Goal: Task Accomplishment & Management: Complete application form

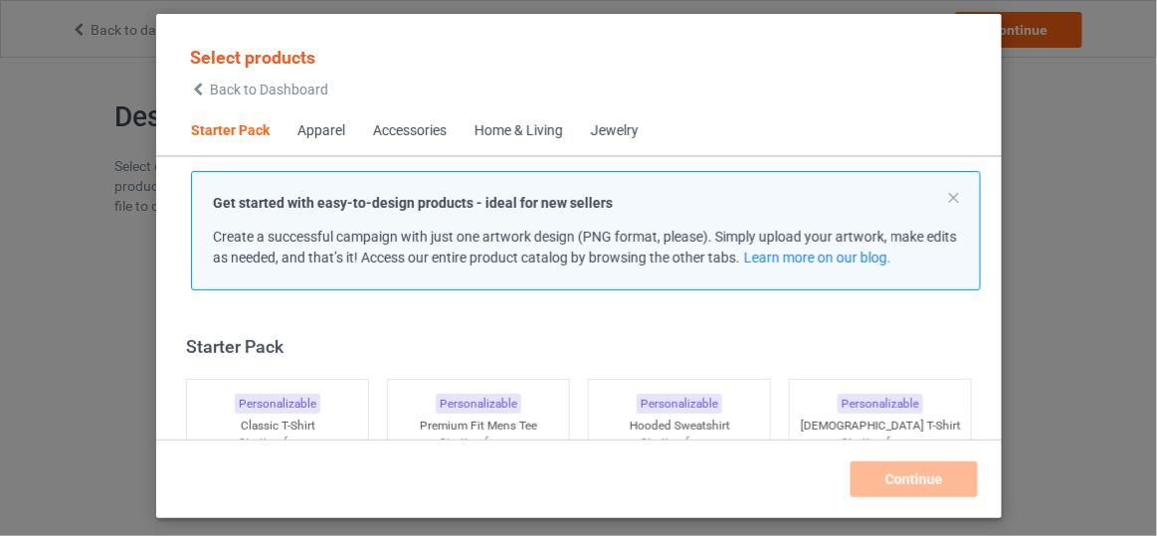
scroll to position [24, 0]
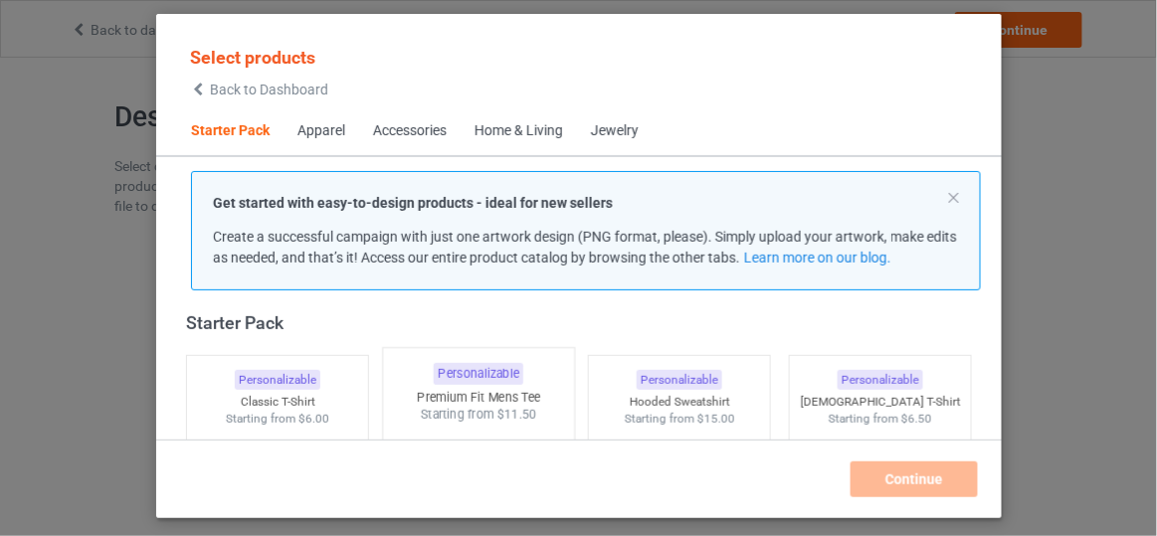
click at [526, 418] on span "$11.50" at bounding box center [516, 414] width 40 height 15
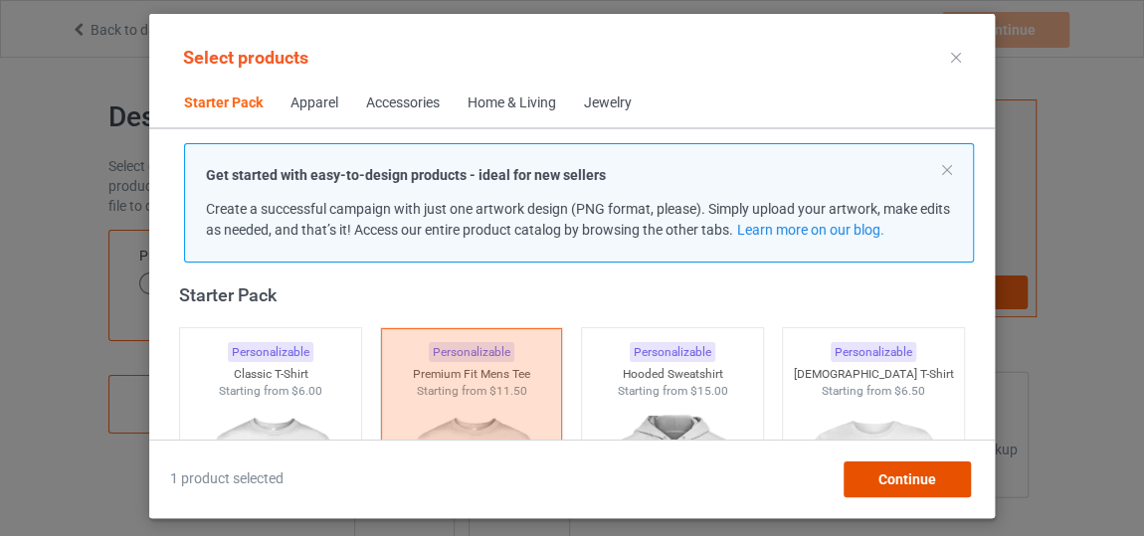
click at [870, 474] on div "Continue" at bounding box center [907, 480] width 127 height 36
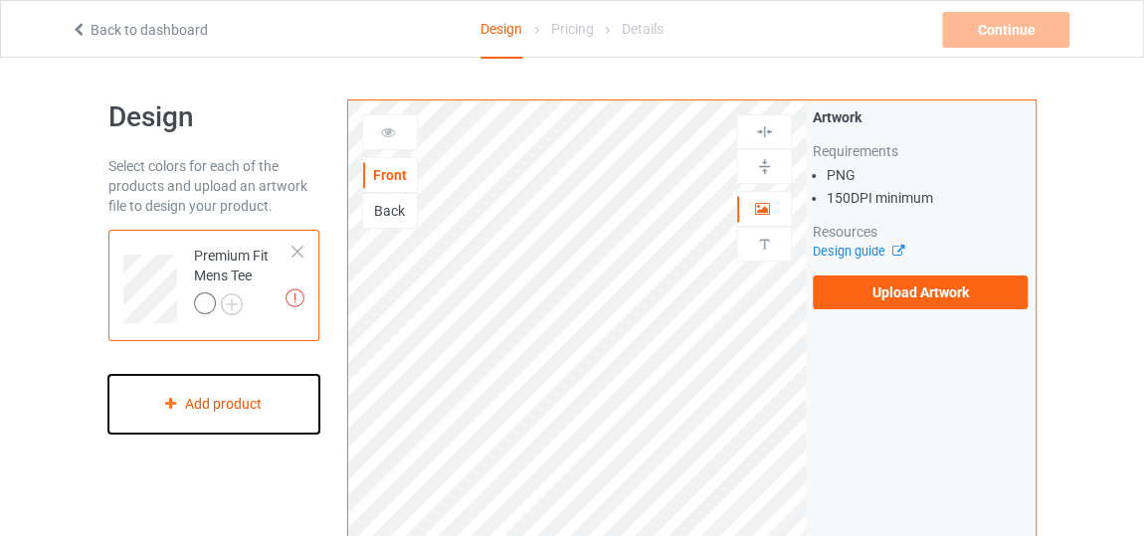
click at [222, 409] on div "Add product" at bounding box center [213, 404] width 211 height 59
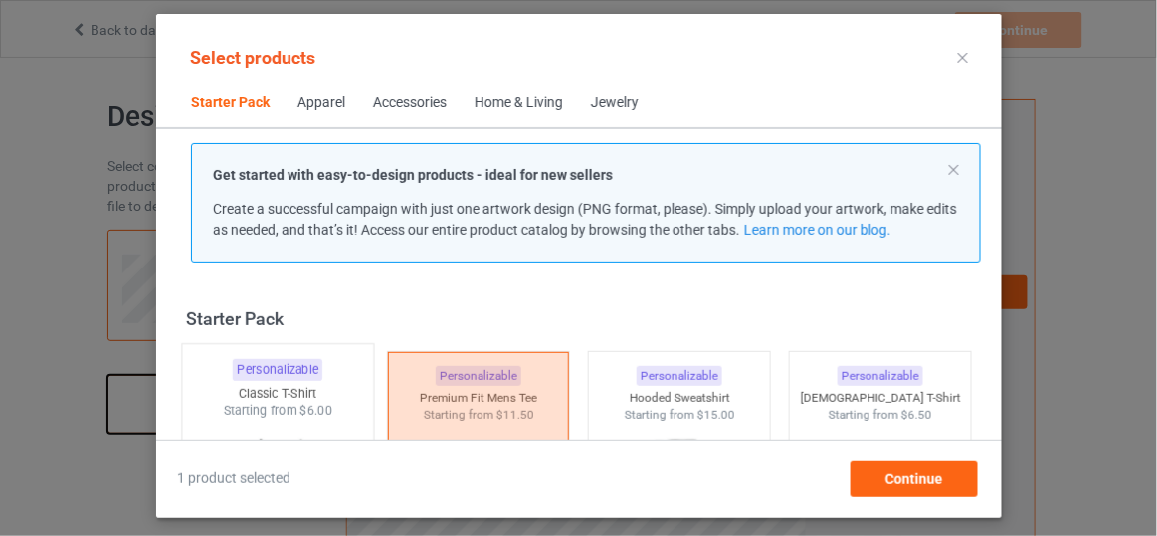
scroll to position [26, 0]
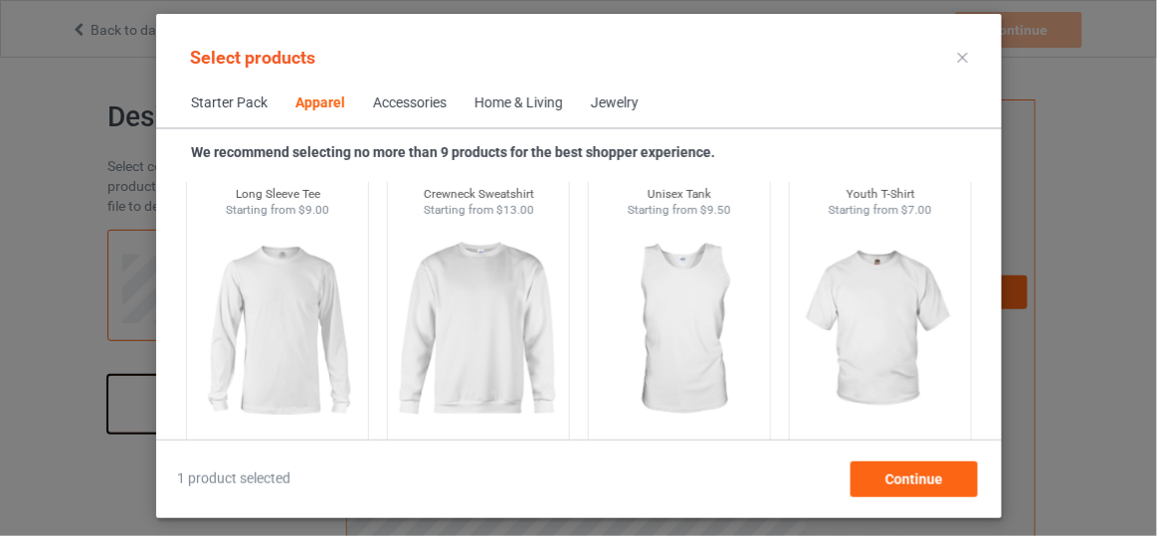
scroll to position [1472, 0]
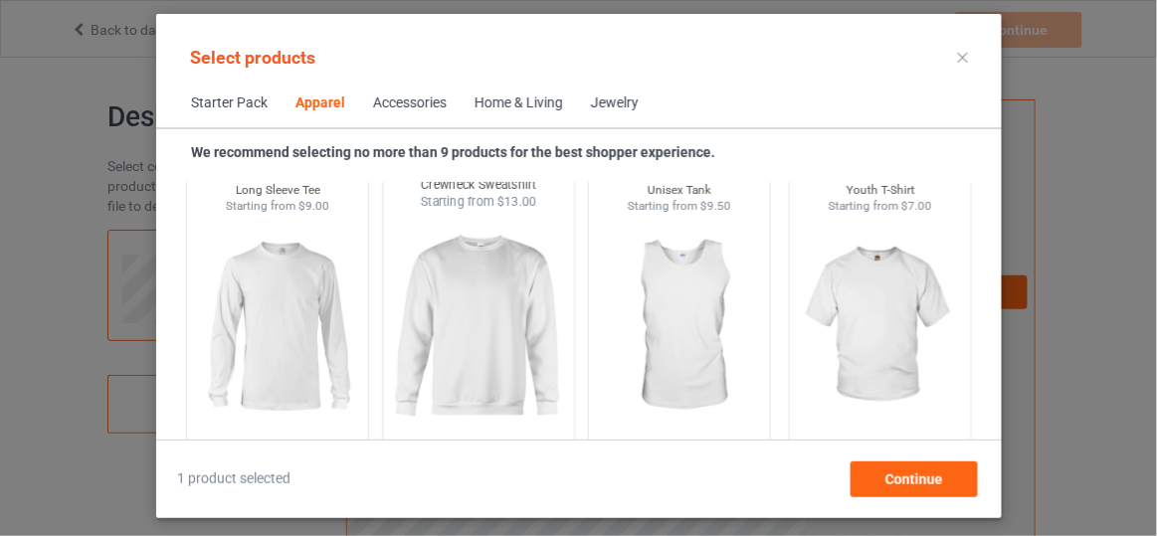
click at [530, 339] on img at bounding box center [477, 328] width 187 height 234
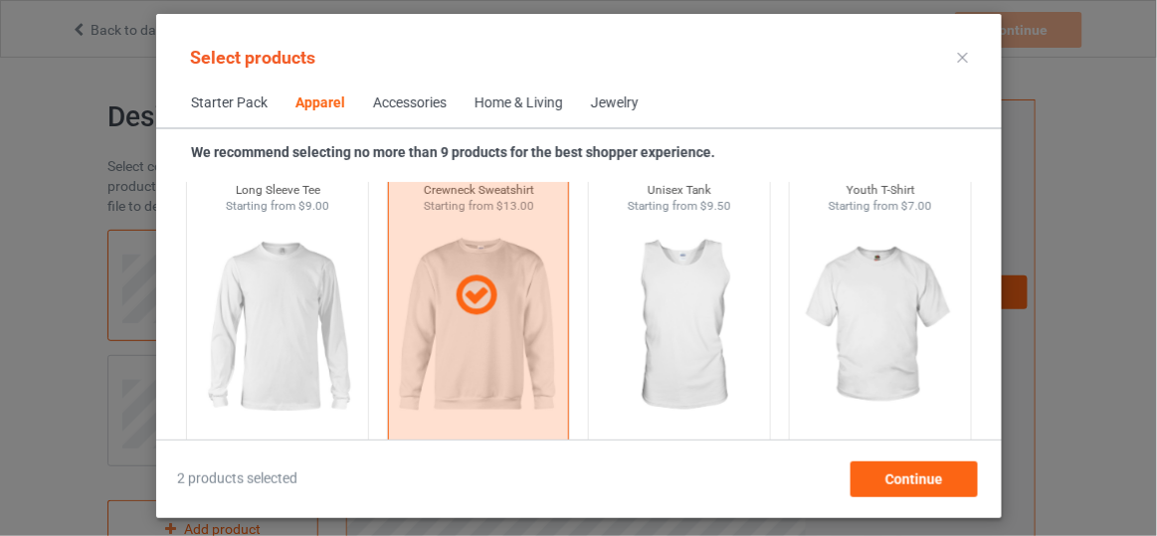
click at [979, 484] on div "2 products selected Continue" at bounding box center [579, 480] width 804 height 36
click at [961, 483] on div "Continue" at bounding box center [913, 480] width 127 height 36
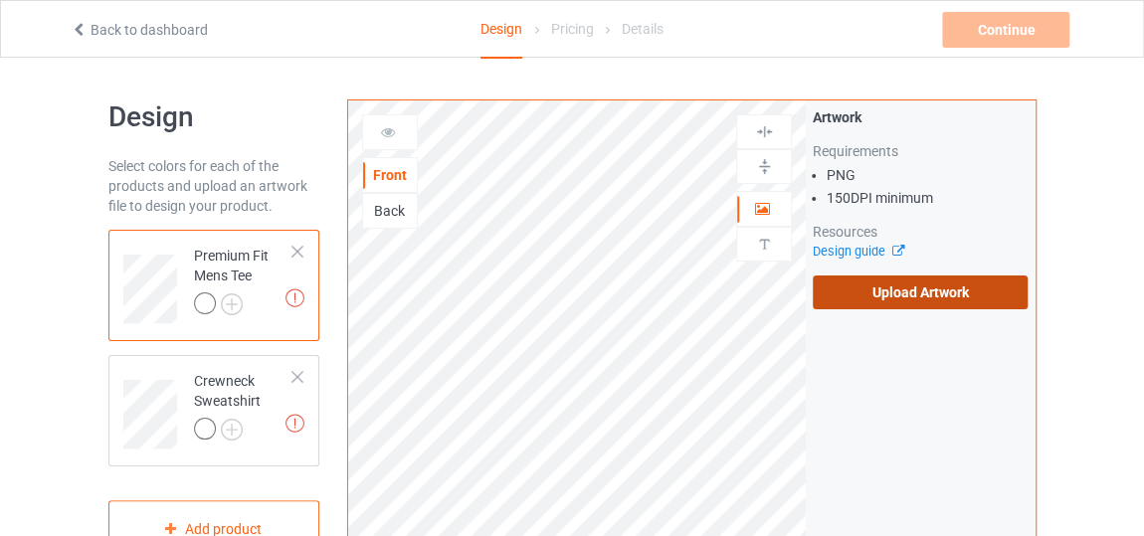
click at [945, 301] on label "Upload Artwork" at bounding box center [920, 293] width 215 height 34
click at [0, 0] on input "Upload Artwork" at bounding box center [0, 0] width 0 height 0
click at [956, 282] on label "Upload Artwork" at bounding box center [920, 293] width 215 height 34
click at [0, 0] on input "Upload Artwork" at bounding box center [0, 0] width 0 height 0
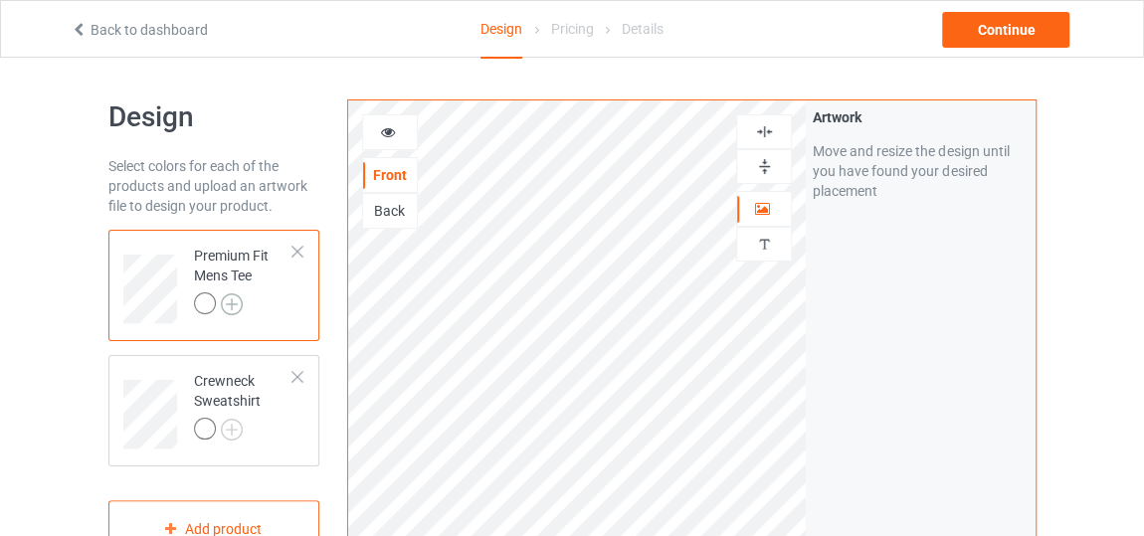
click at [239, 298] on img at bounding box center [232, 304] width 22 height 22
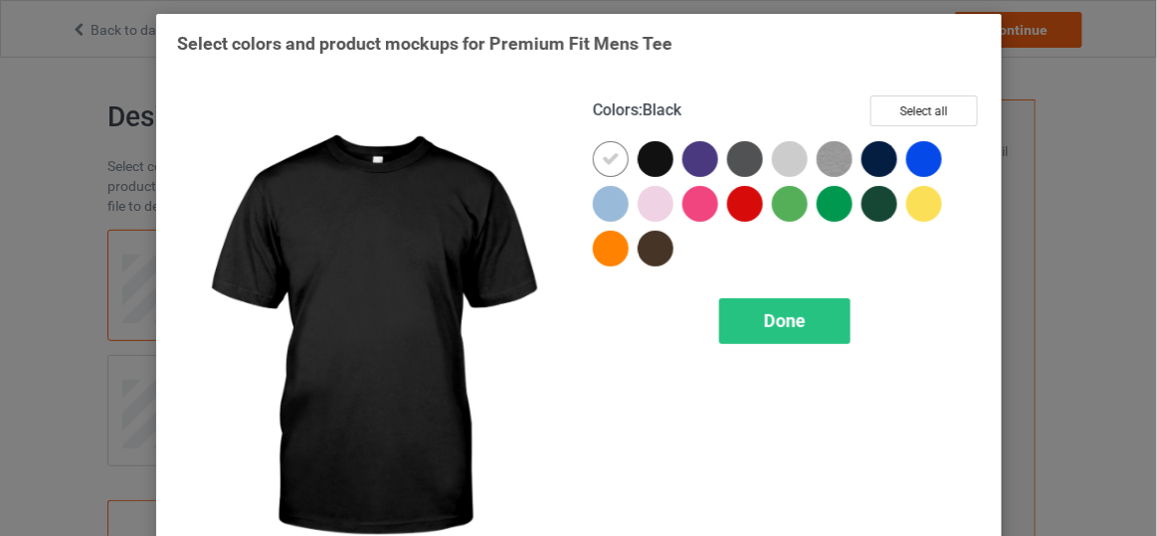
click at [655, 165] on div at bounding box center [656, 159] width 36 height 36
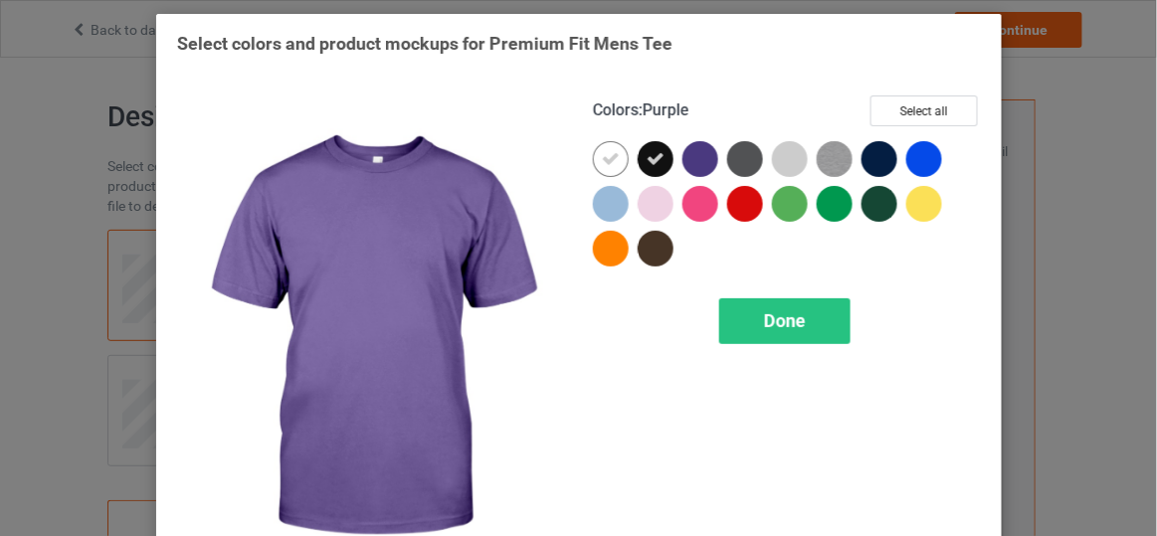
click at [688, 165] on div at bounding box center [700, 159] width 36 height 36
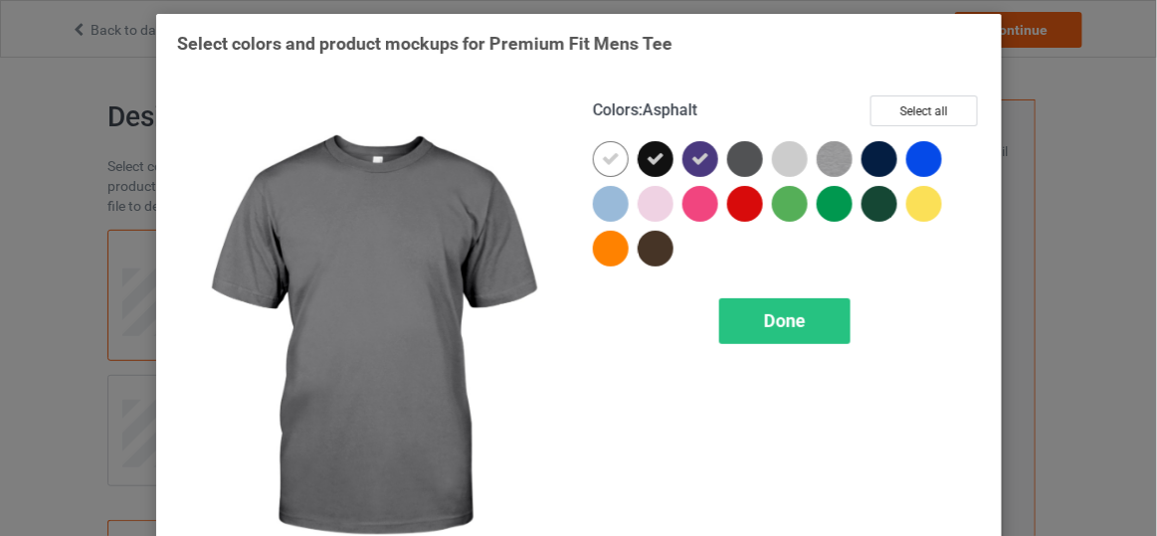
click at [733, 164] on div at bounding box center [745, 159] width 36 height 36
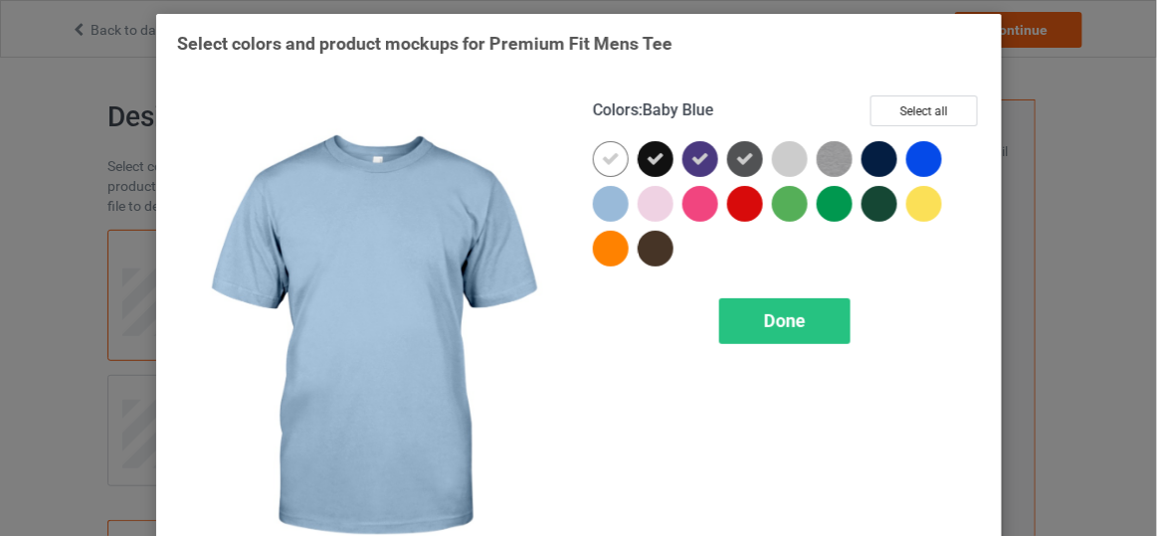
click at [602, 204] on div at bounding box center [611, 204] width 36 height 36
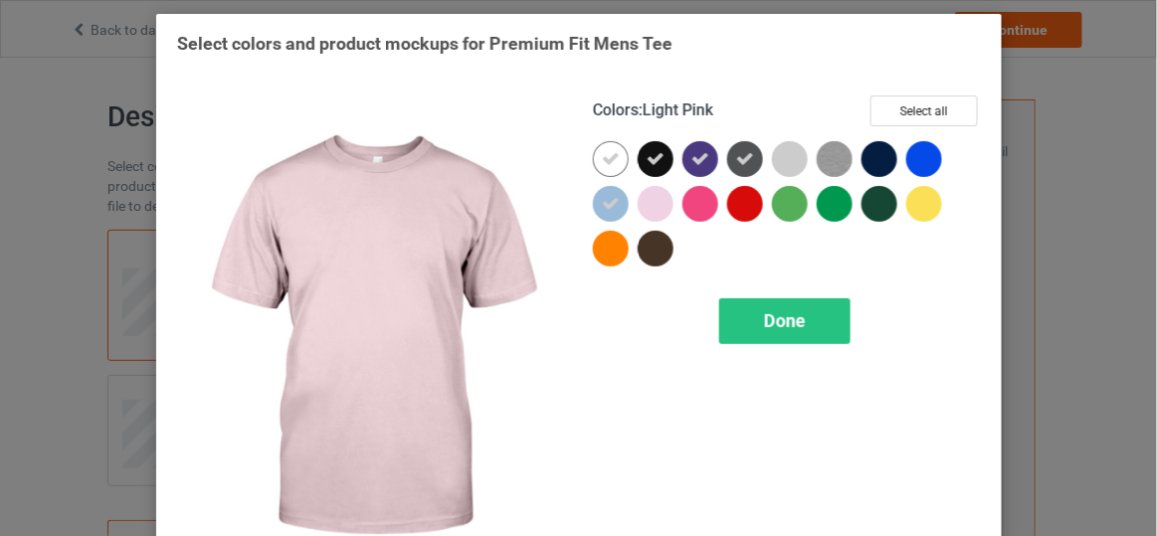
click at [646, 199] on div at bounding box center [656, 204] width 36 height 36
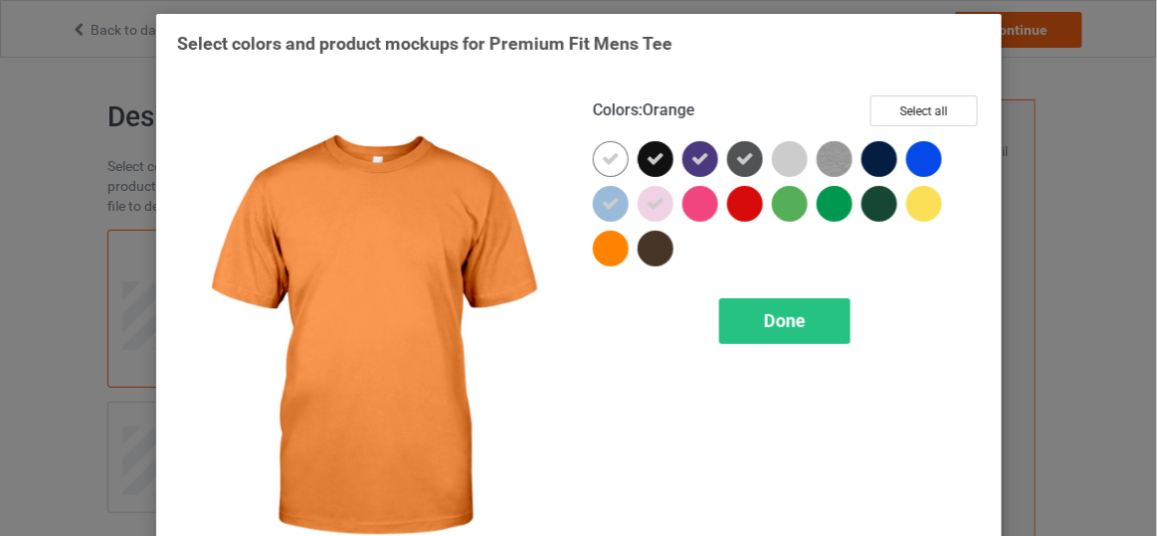
click at [601, 252] on div at bounding box center [611, 249] width 36 height 36
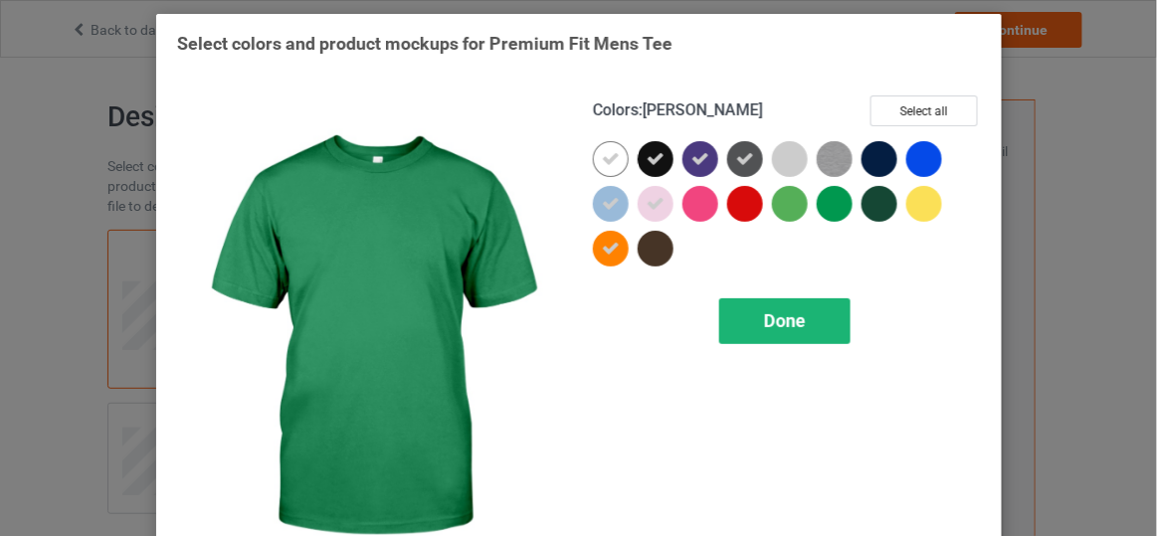
click at [768, 318] on span "Done" at bounding box center [784, 320] width 42 height 21
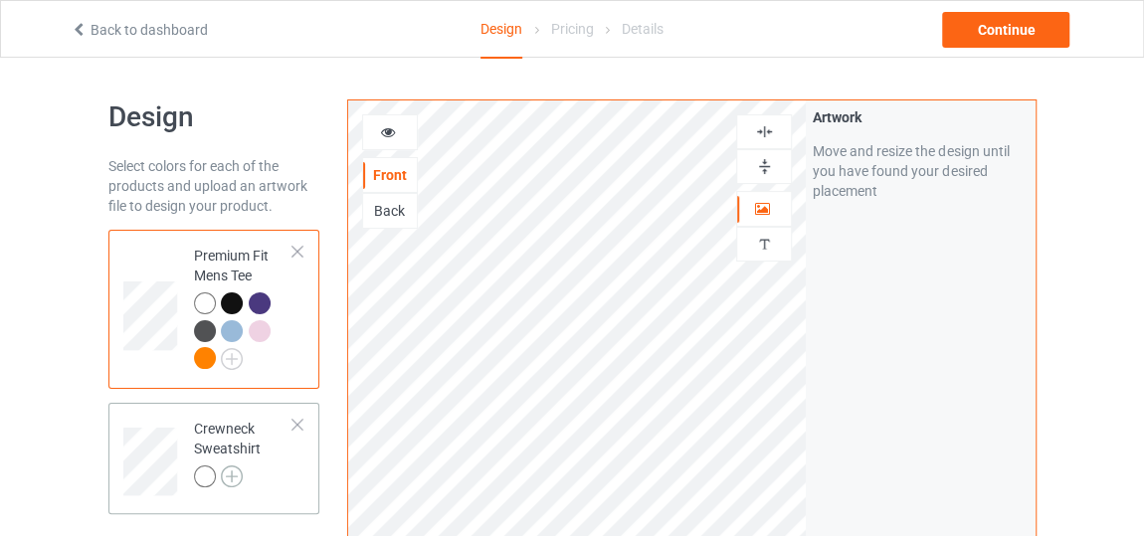
click at [226, 479] on img at bounding box center [232, 477] width 22 height 22
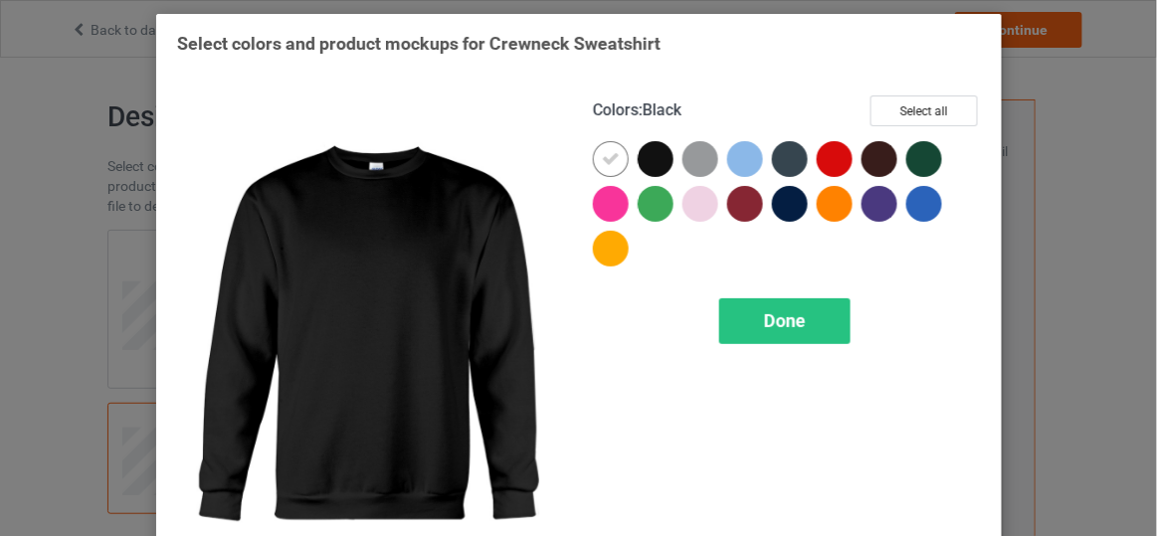
drag, startPoint x: 657, startPoint y: 162, endPoint x: 671, endPoint y: 161, distance: 15.0
click at [657, 161] on div at bounding box center [656, 159] width 36 height 36
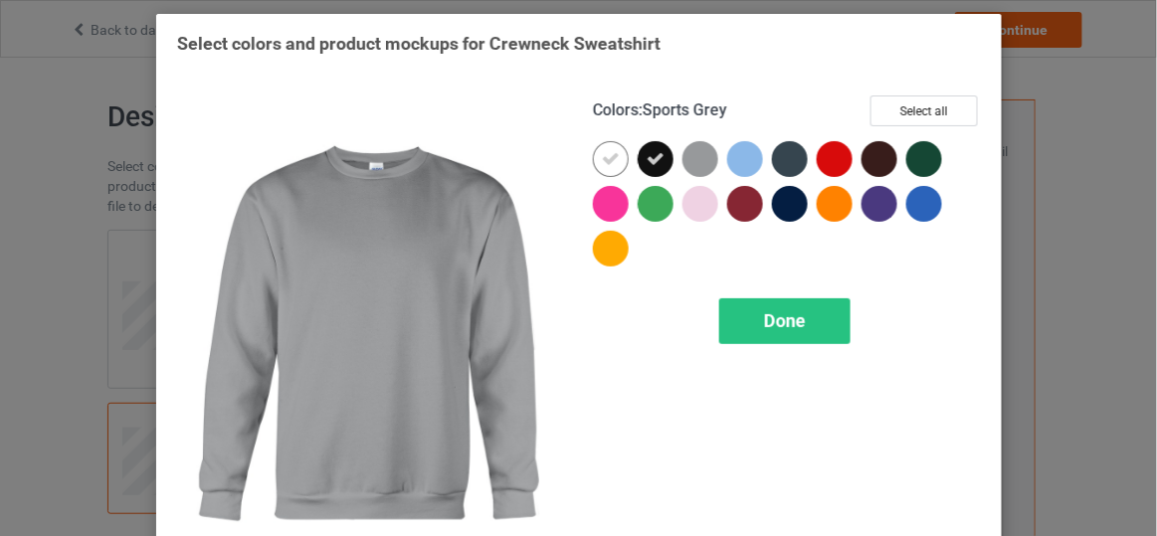
click at [685, 161] on div at bounding box center [700, 159] width 36 height 36
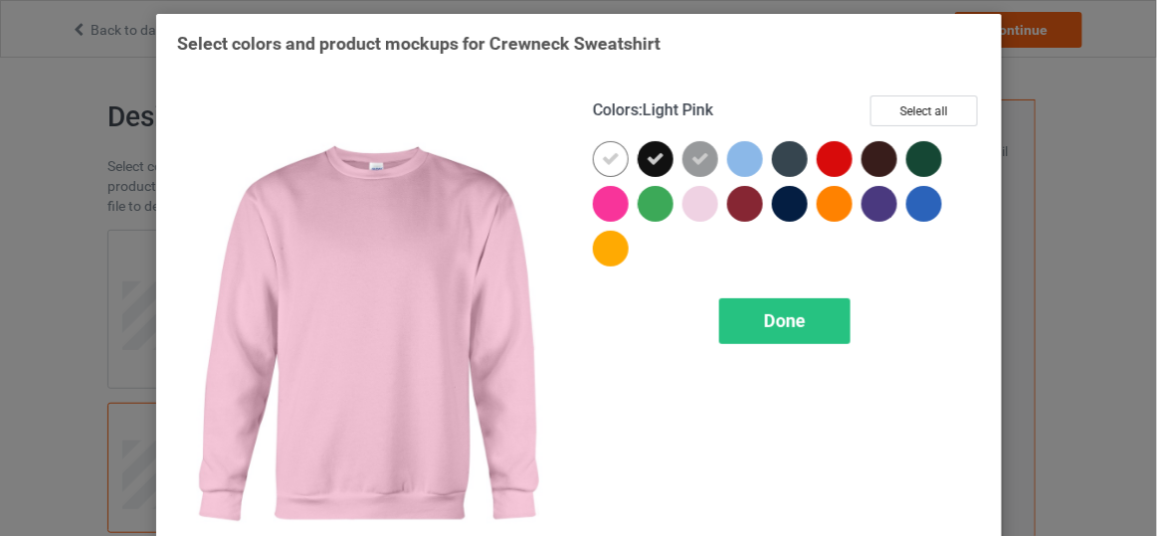
click at [683, 195] on div at bounding box center [700, 204] width 36 height 36
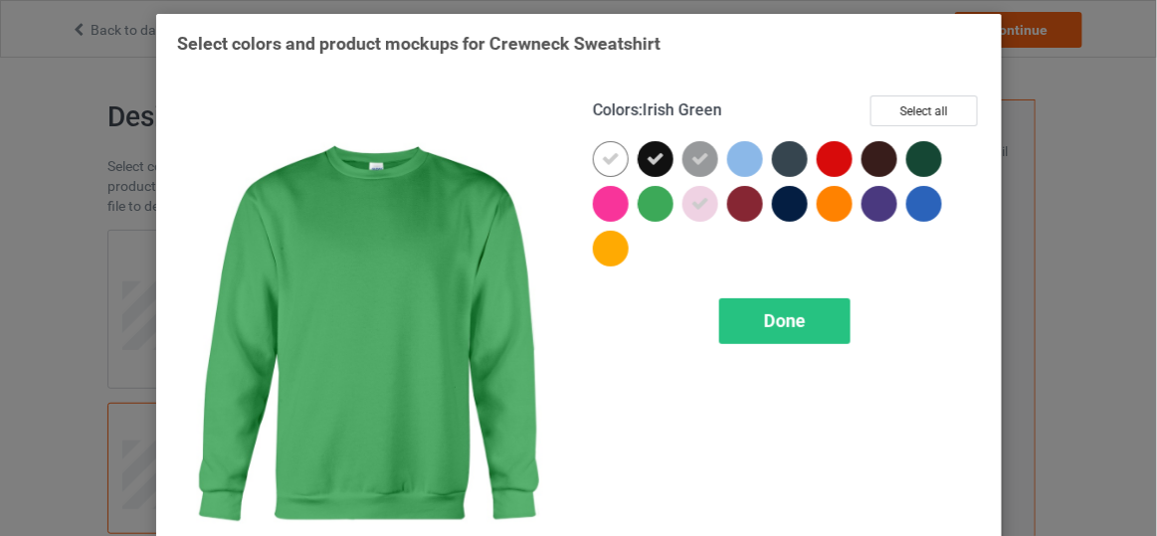
click at [642, 199] on div at bounding box center [656, 204] width 36 height 36
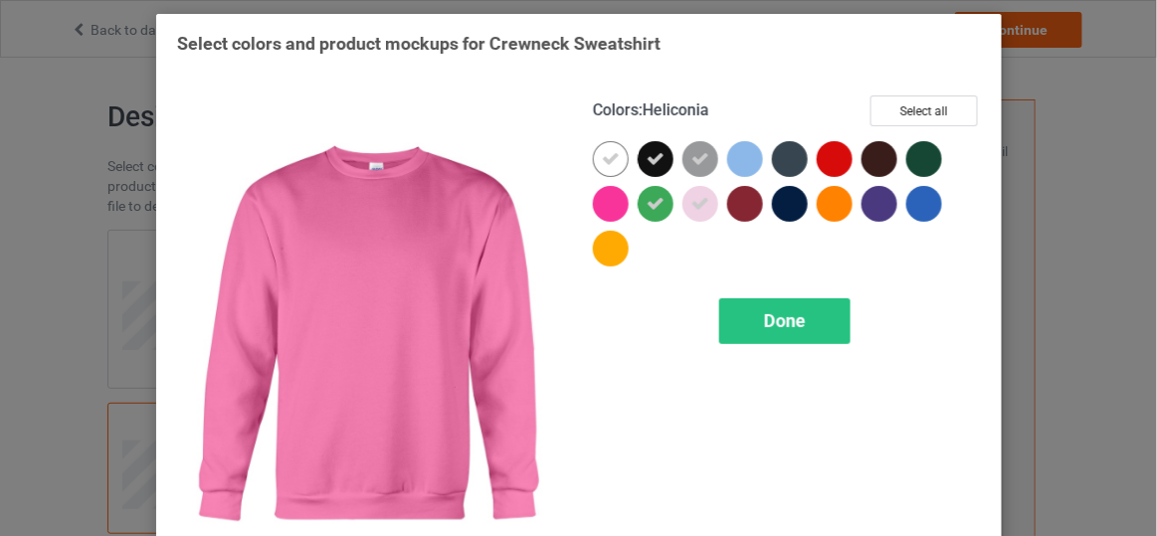
click at [603, 202] on div at bounding box center [611, 204] width 36 height 36
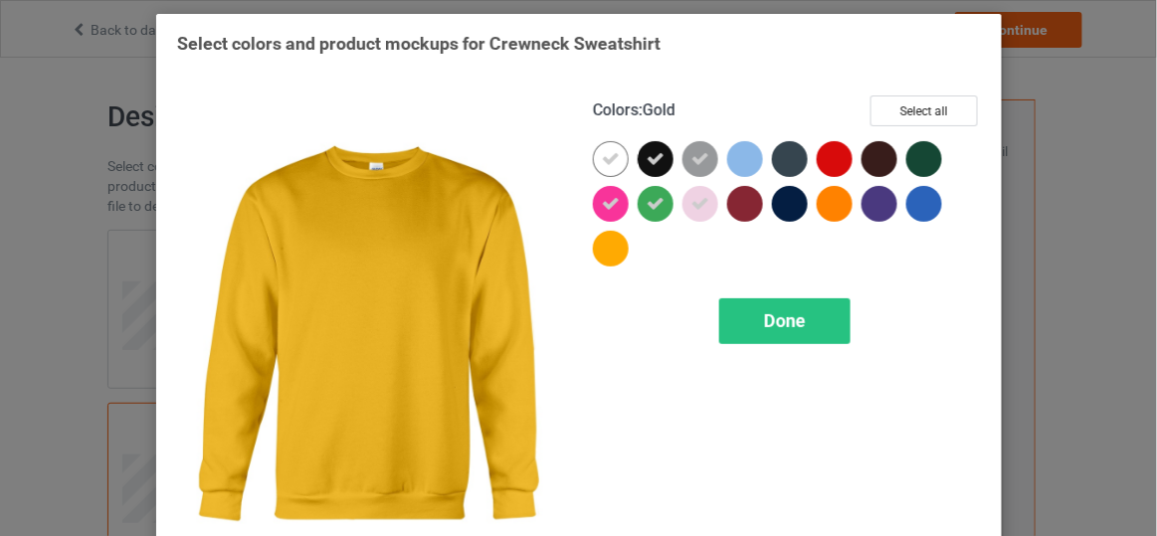
click at [593, 243] on div at bounding box center [611, 249] width 36 height 36
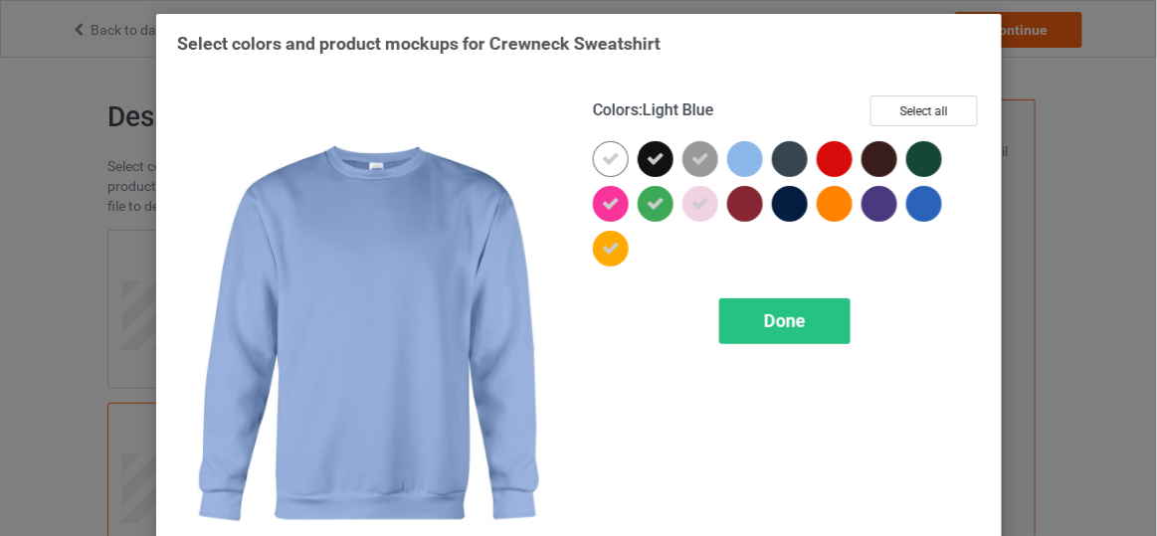
click at [735, 153] on div at bounding box center [745, 159] width 36 height 36
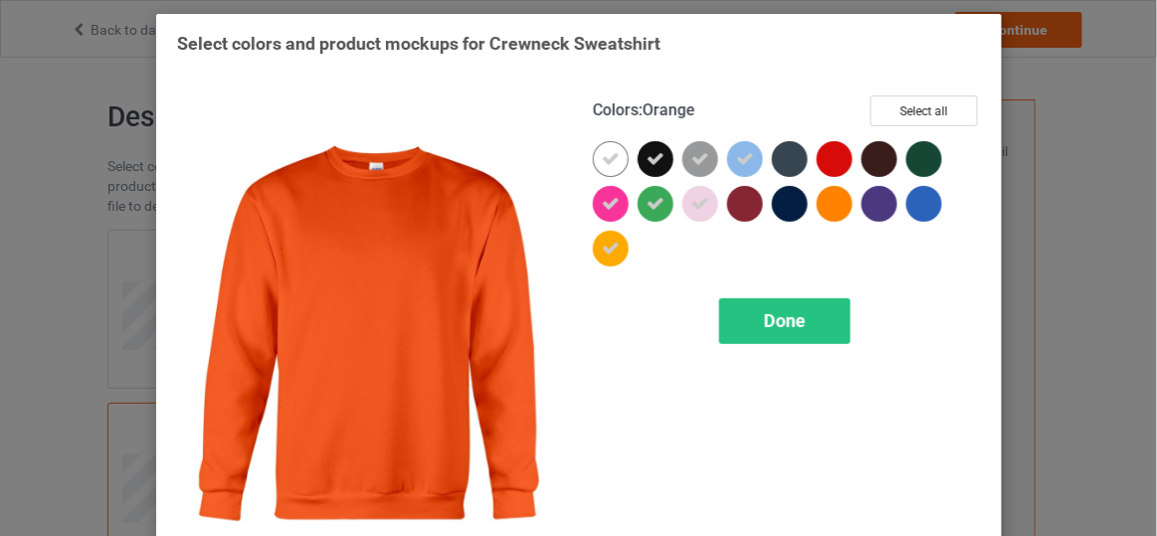
click at [835, 207] on div at bounding box center [835, 204] width 36 height 36
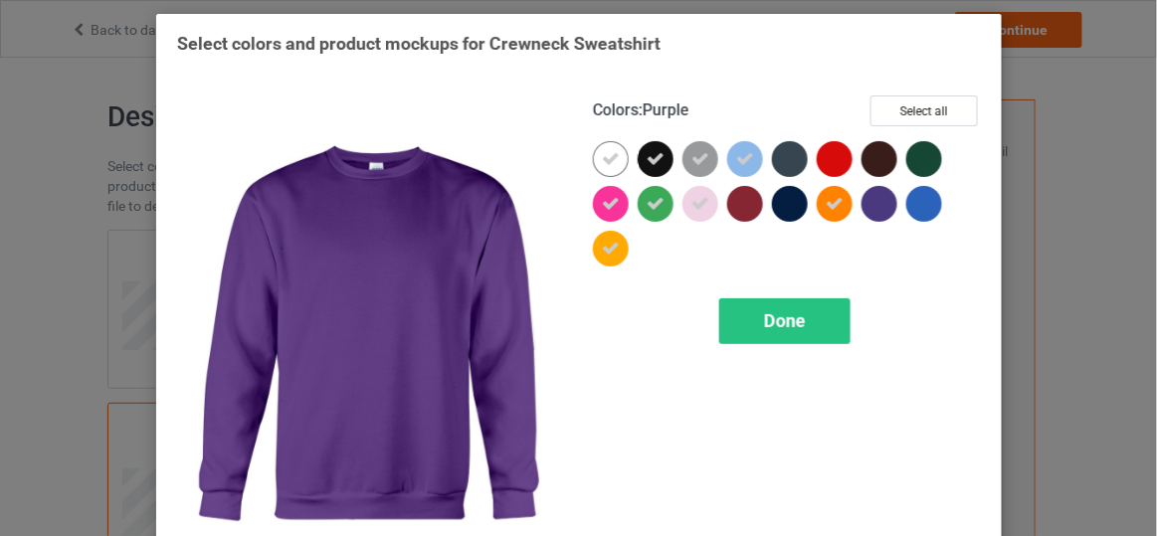
click at [872, 202] on div at bounding box center [879, 204] width 36 height 36
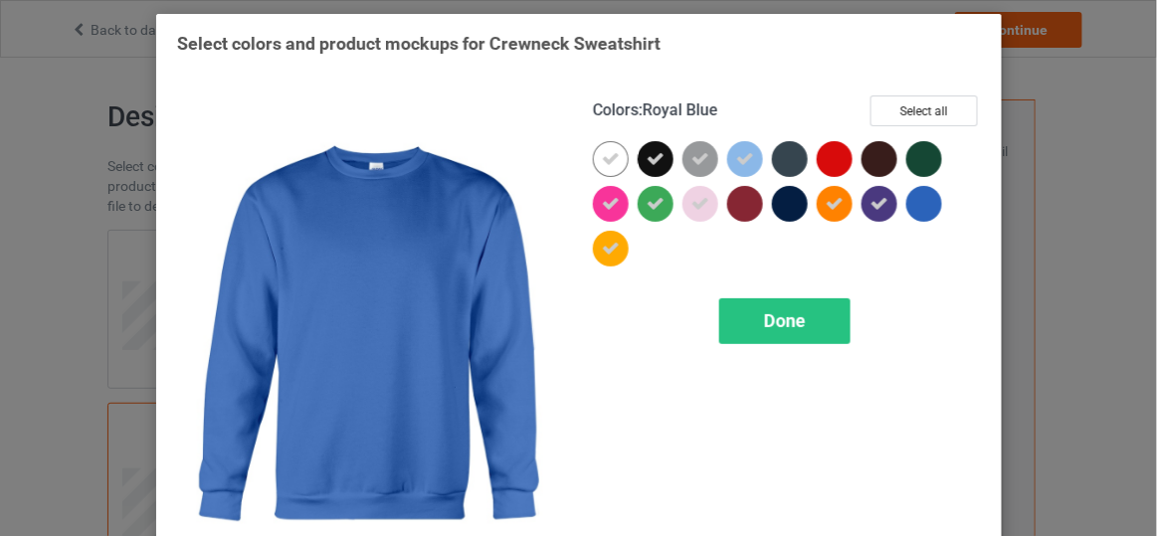
click at [914, 198] on div at bounding box center [924, 204] width 36 height 36
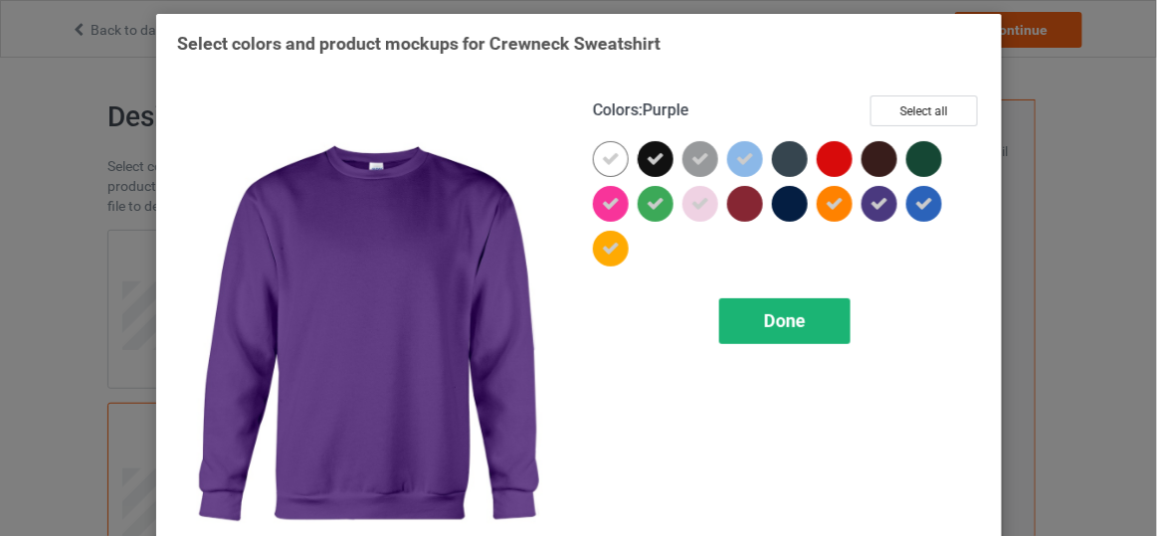
click at [767, 306] on div "Done" at bounding box center [783, 321] width 131 height 46
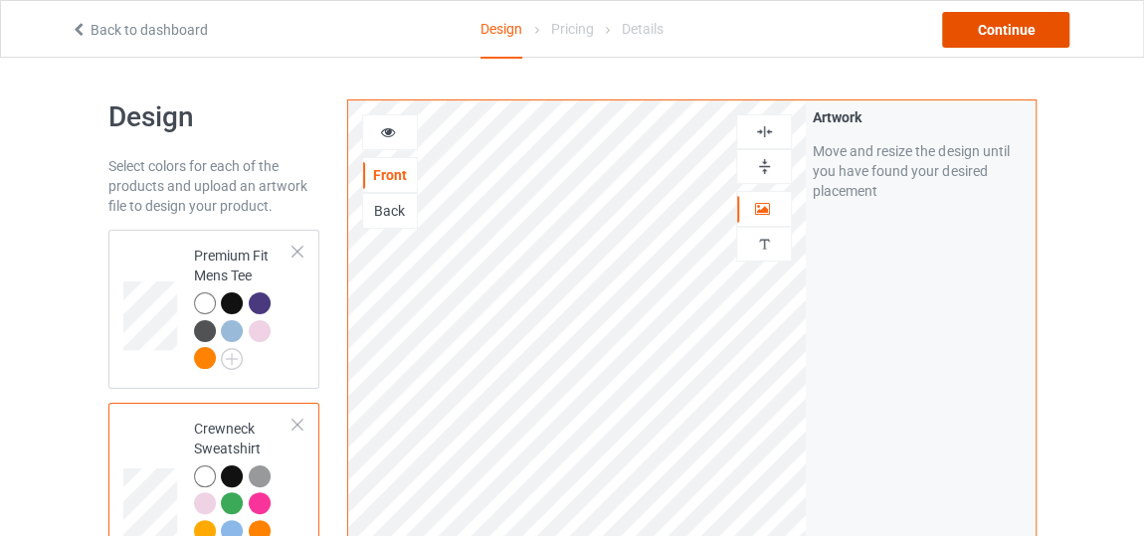
click at [1000, 28] on div "Continue" at bounding box center [1005, 30] width 127 height 36
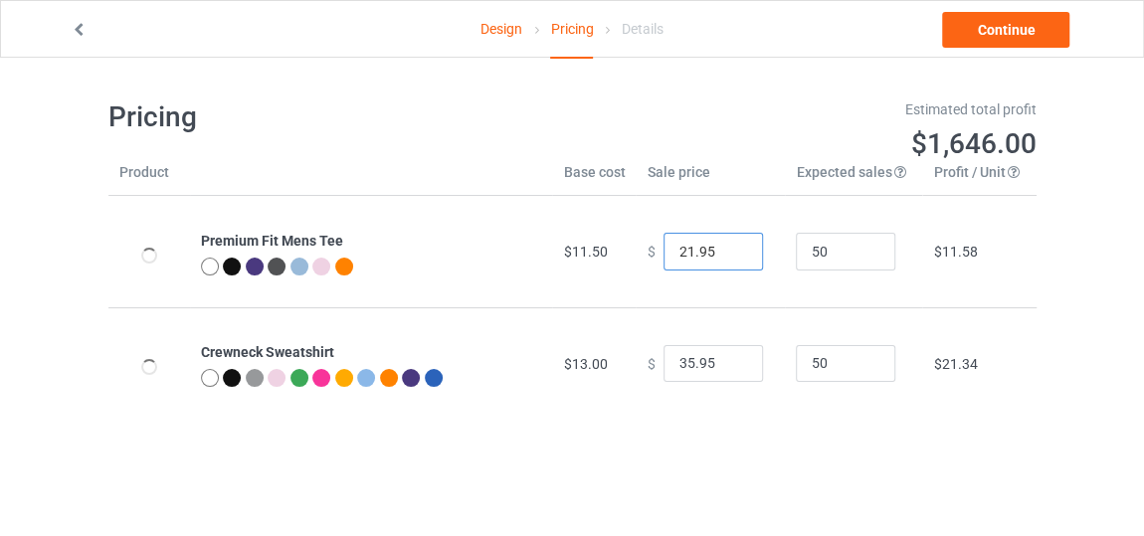
click at [729, 255] on input "21.95" at bounding box center [712, 252] width 99 height 38
click at [729, 255] on input "20.95" at bounding box center [712, 252] width 99 height 38
click at [729, 255] on input "19.95" at bounding box center [712, 252] width 99 height 38
type input "18.95"
click at [729, 255] on input "18.95" at bounding box center [712, 252] width 99 height 38
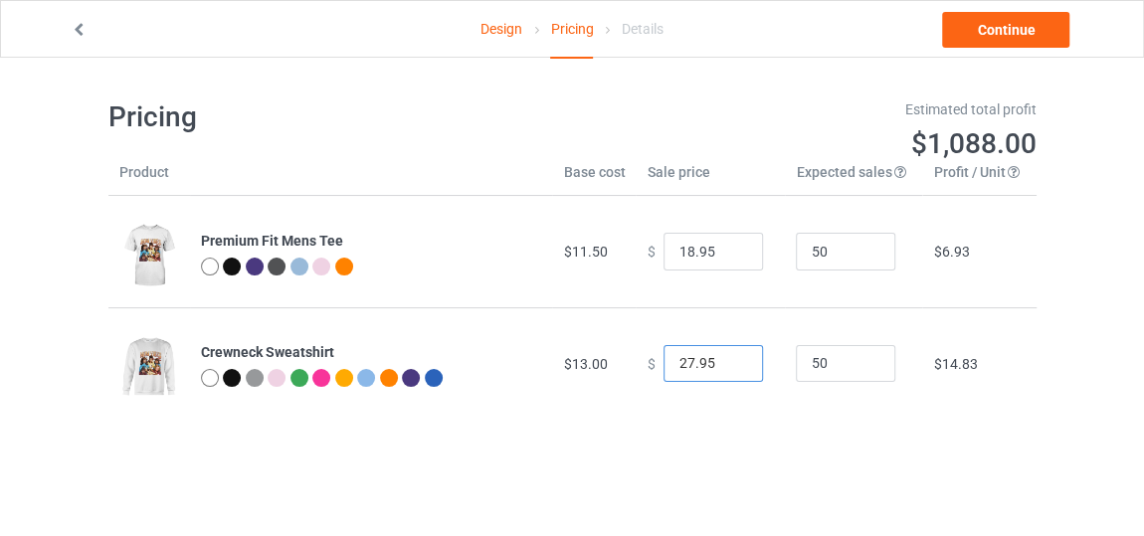
click at [731, 366] on input "27.95" at bounding box center [712, 364] width 99 height 38
click at [731, 366] on input "26.95" at bounding box center [712, 364] width 99 height 38
click at [731, 366] on input "25.95" at bounding box center [712, 364] width 99 height 38
click at [731, 366] on input "24.95" at bounding box center [712, 364] width 99 height 38
type input "23.95"
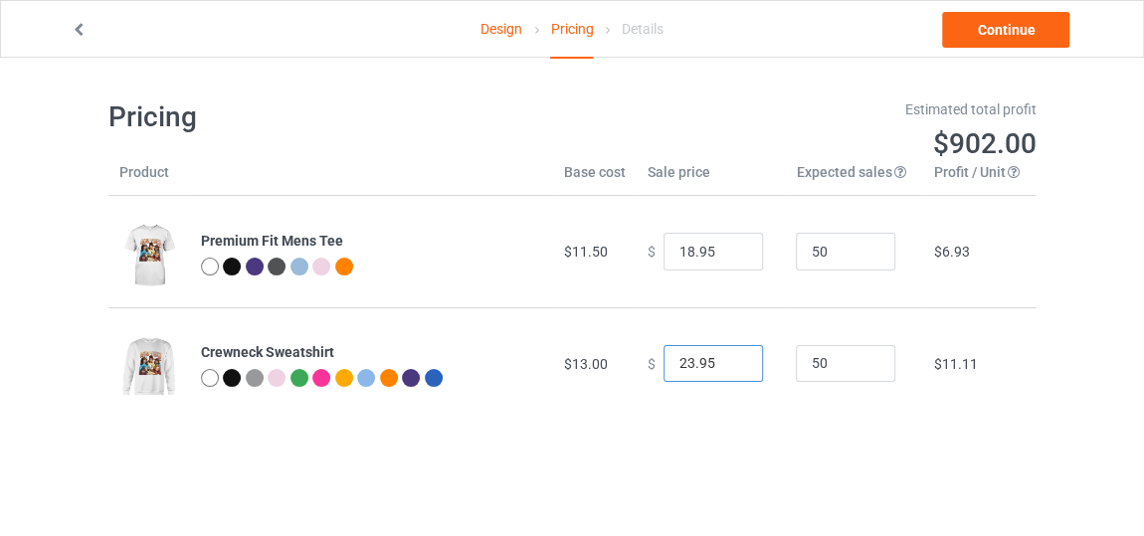
click at [731, 366] on input "23.95" at bounding box center [712, 364] width 99 height 38
click at [1016, 24] on link "Continue" at bounding box center [1005, 30] width 127 height 36
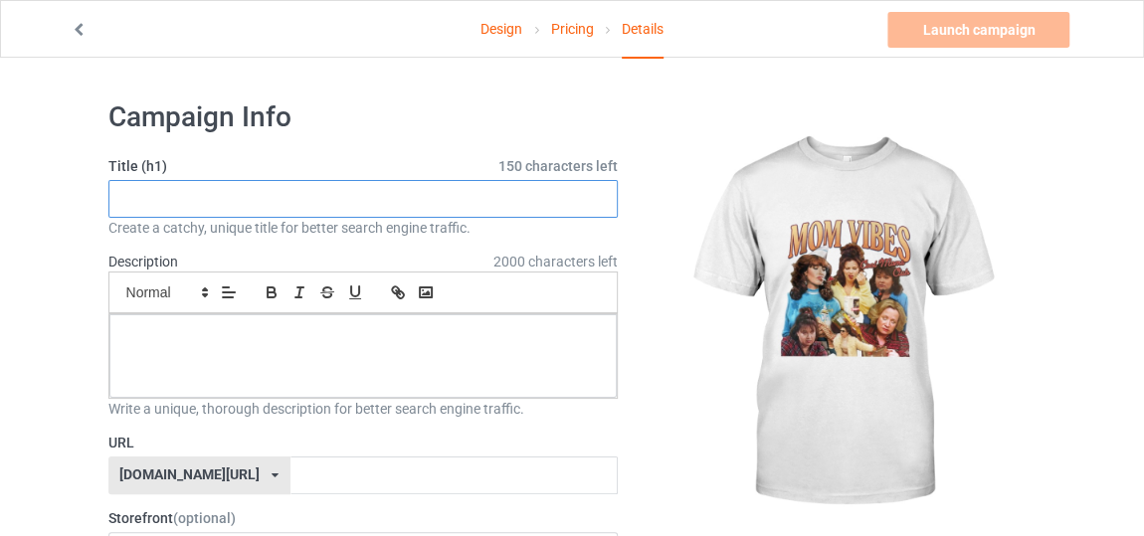
click at [529, 202] on input "text" at bounding box center [363, 199] width 510 height 38
type input "new style vibes vibes"
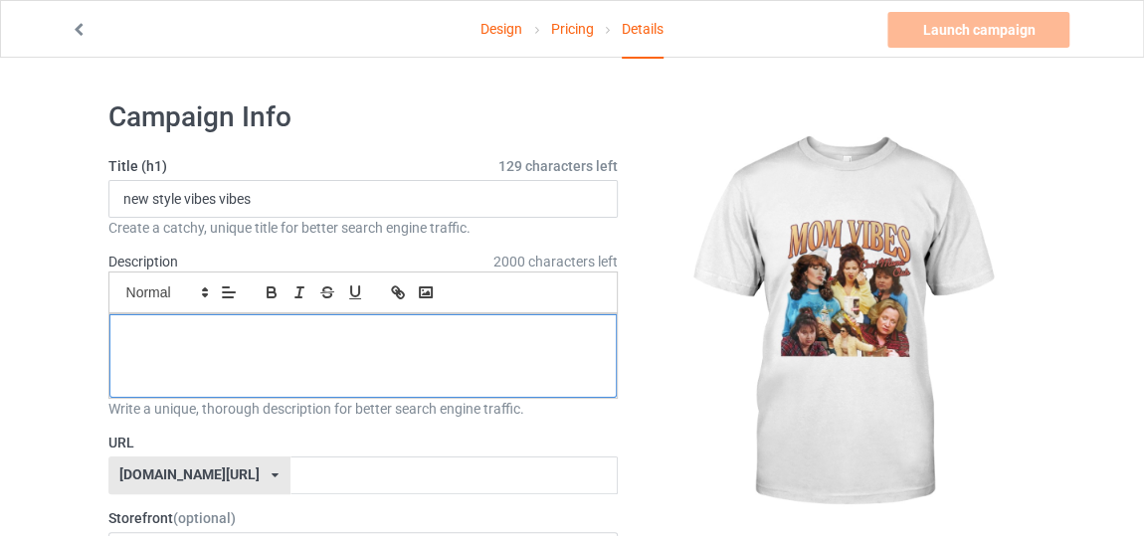
click at [377, 365] on div at bounding box center [363, 356] width 508 height 84
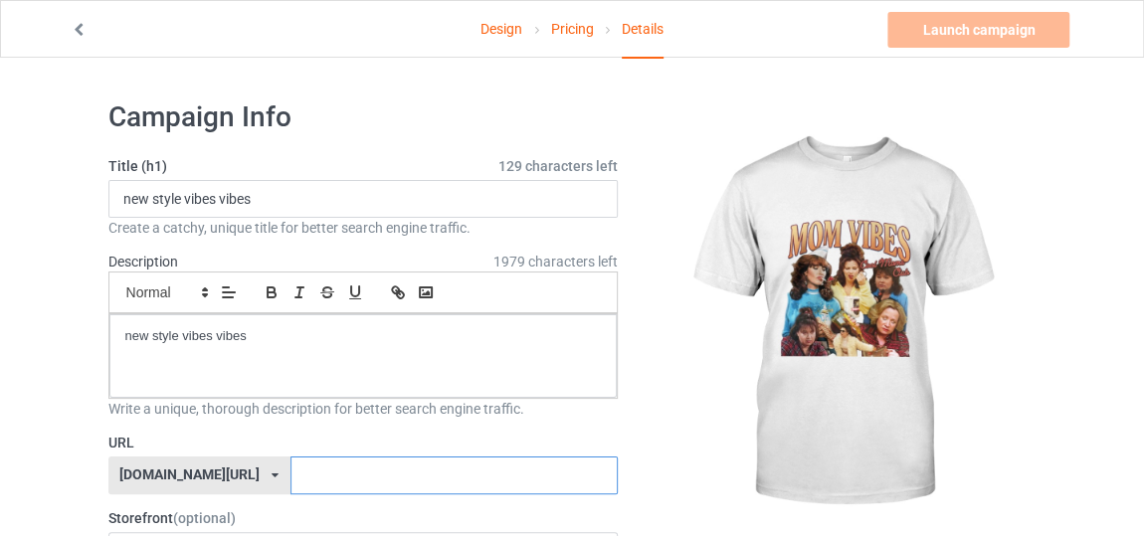
click at [341, 464] on input "text" at bounding box center [453, 476] width 327 height 38
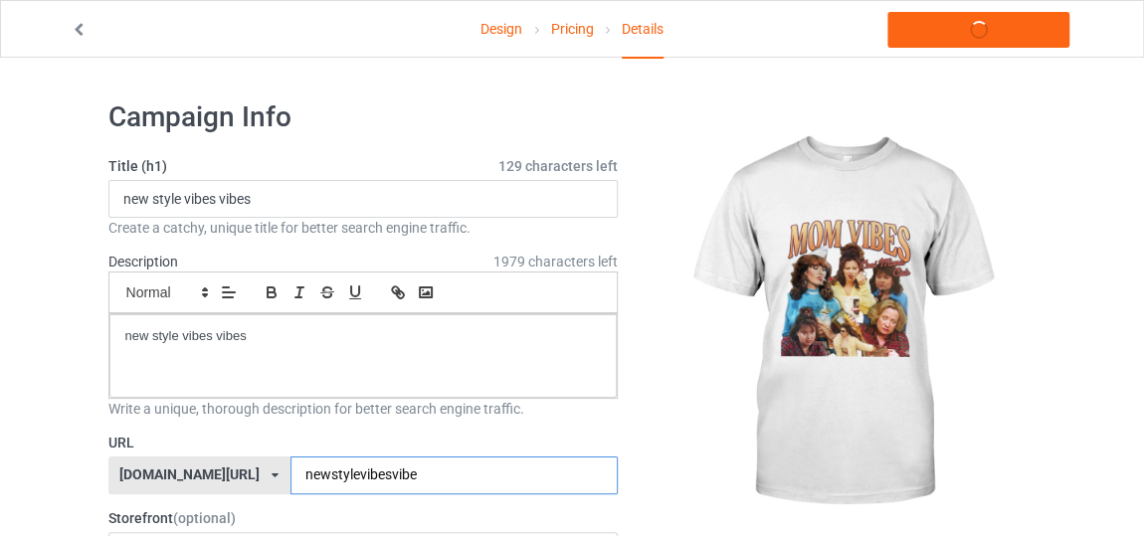
type input "newstylevibesvibes"
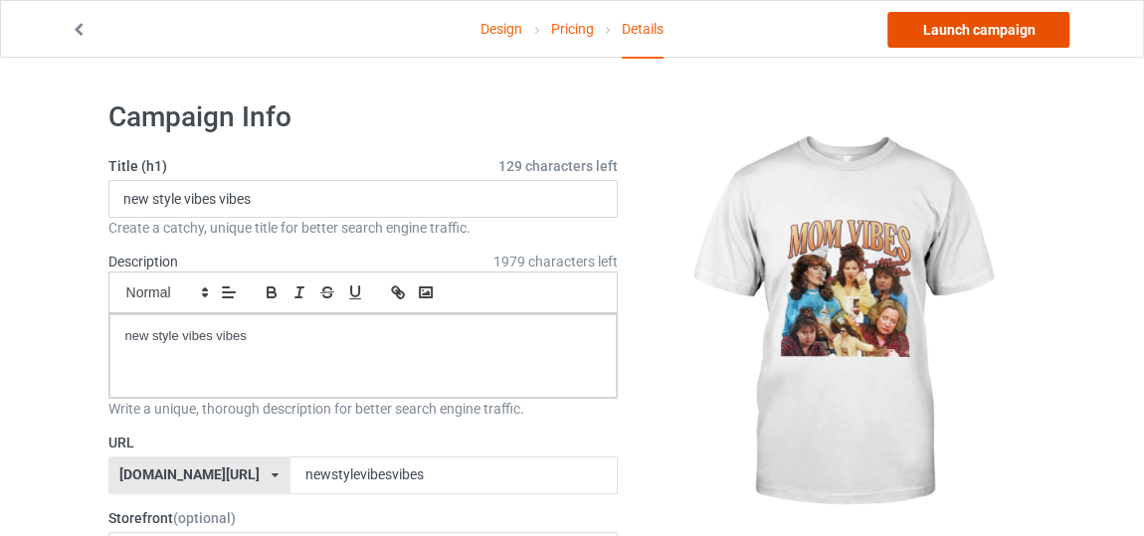
click at [991, 39] on link "Launch campaign" at bounding box center [978, 30] width 182 height 36
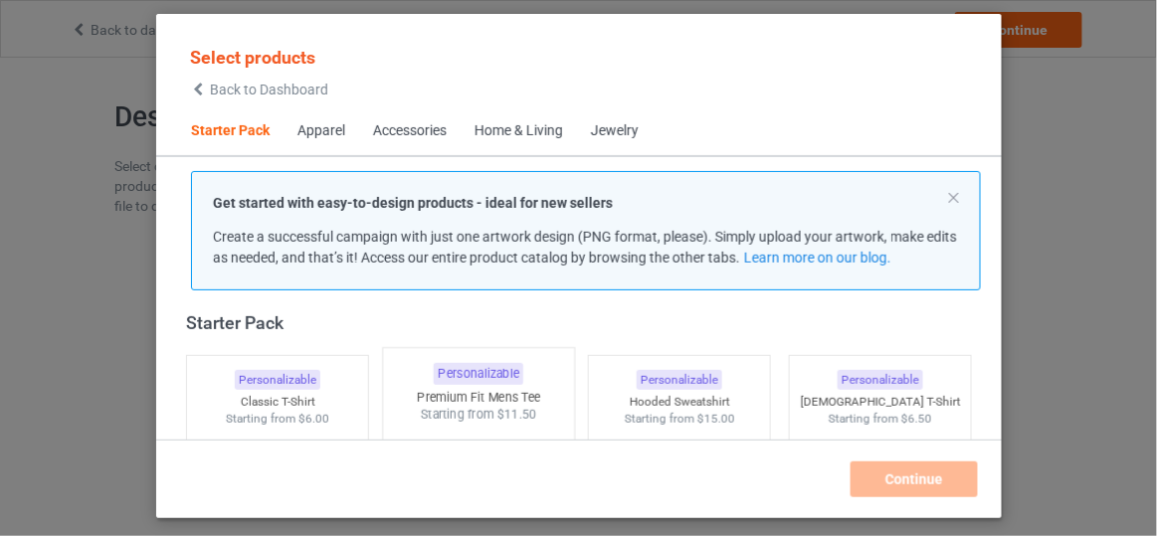
click at [531, 407] on div "Starting from $11.50" at bounding box center [478, 414] width 191 height 17
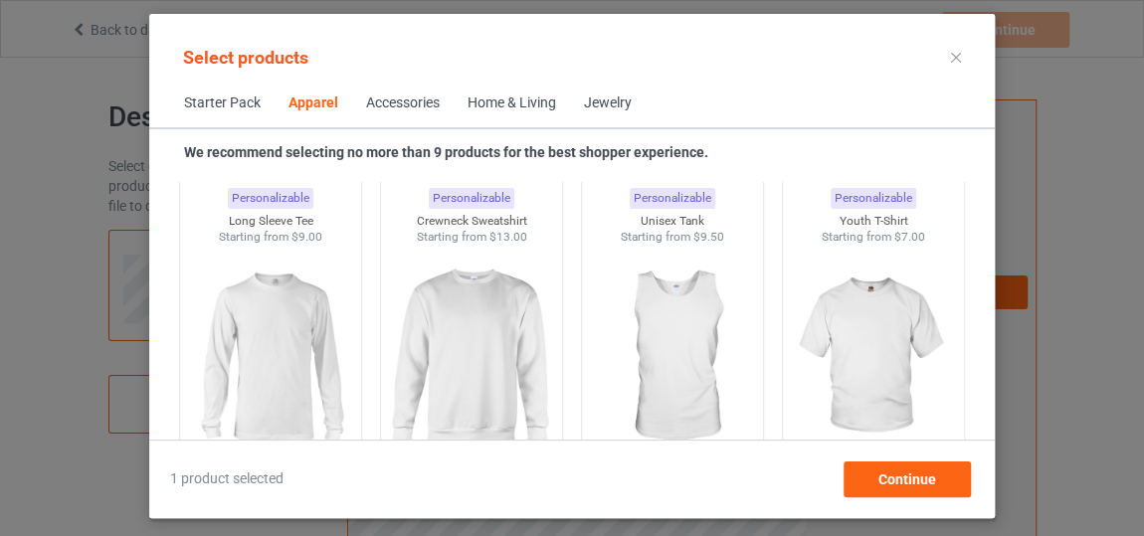
scroll to position [1507, 0]
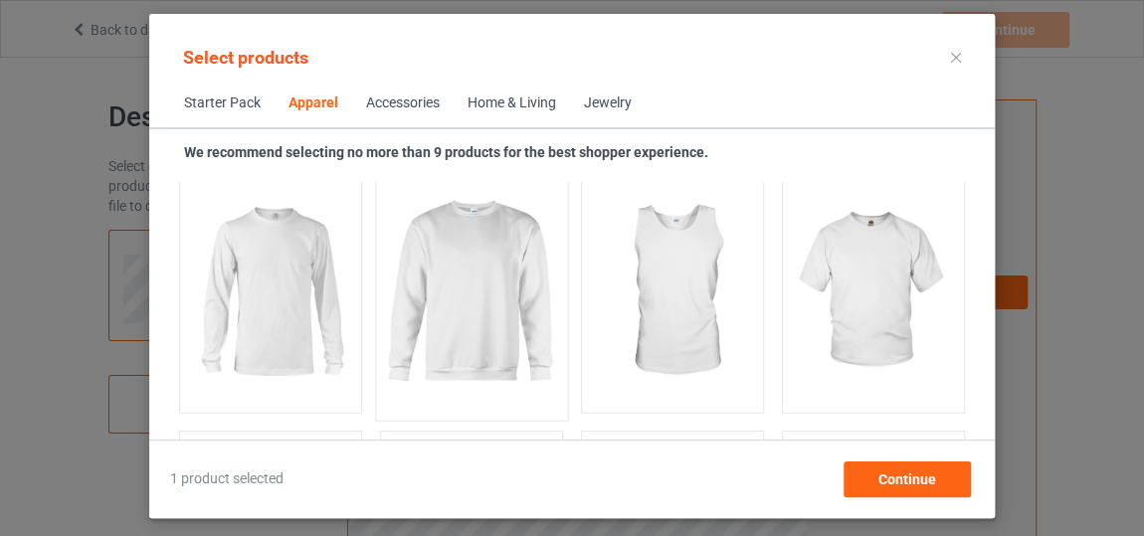
click at [460, 225] on img at bounding box center [471, 293] width 187 height 234
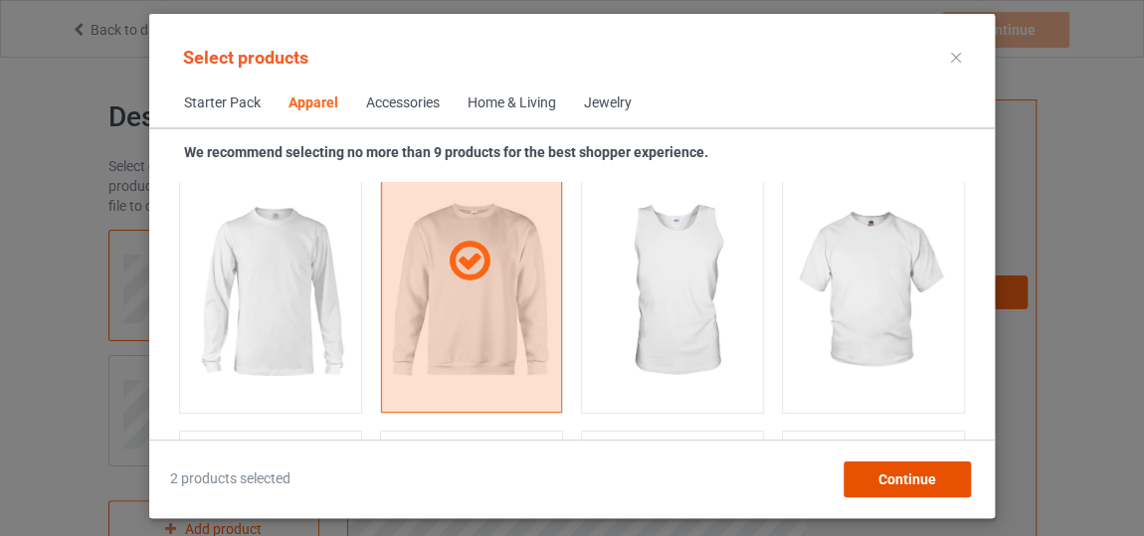
click at [893, 488] on div "Continue" at bounding box center [907, 480] width 127 height 36
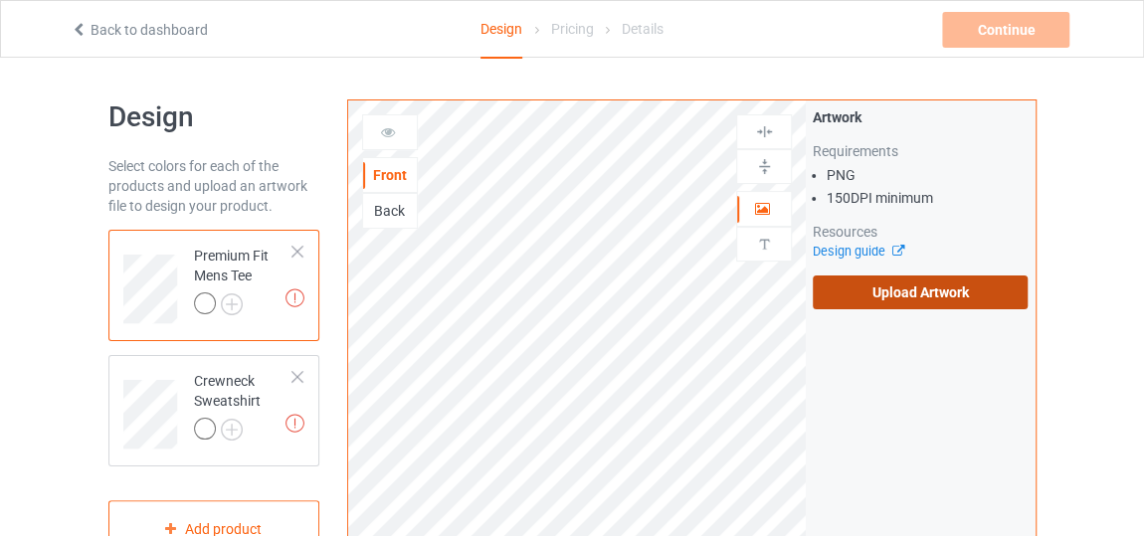
click at [924, 281] on label "Upload Artwork" at bounding box center [920, 293] width 215 height 34
click at [0, 0] on input "Upload Artwork" at bounding box center [0, 0] width 0 height 0
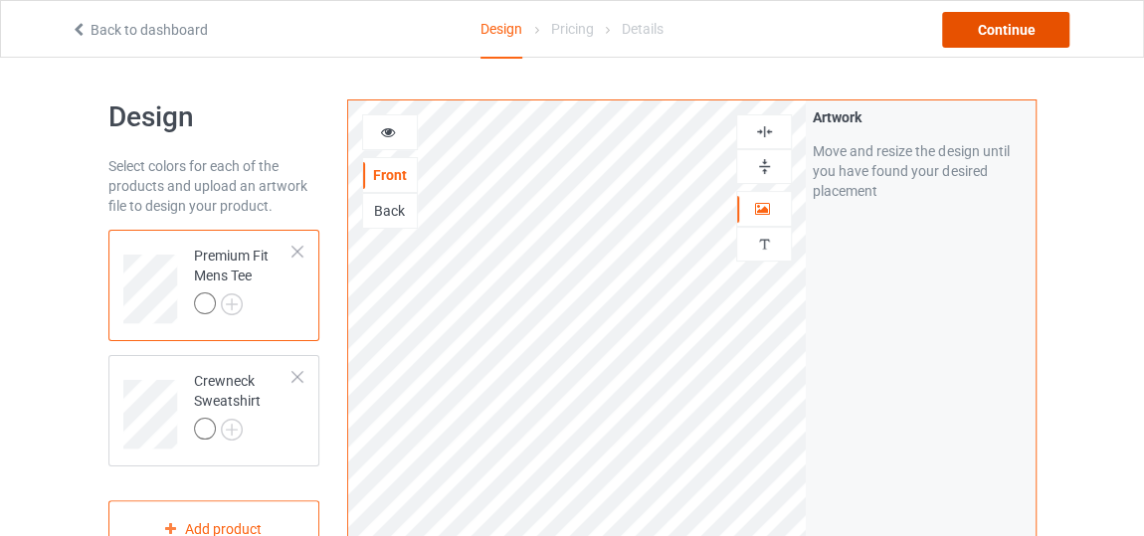
click at [989, 28] on div "Continue" at bounding box center [1005, 30] width 127 height 36
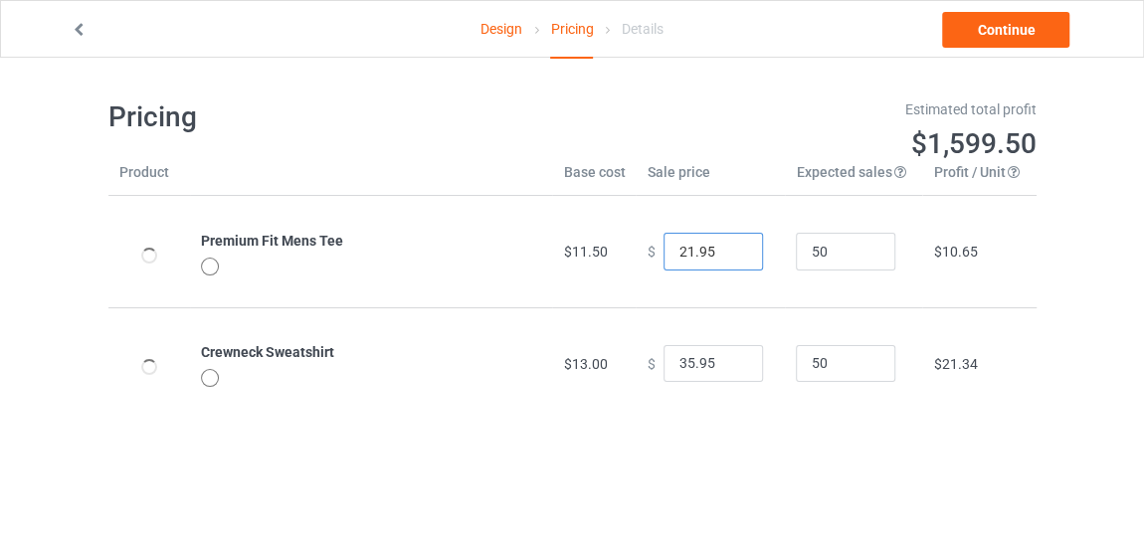
click at [728, 259] on input "21.95" at bounding box center [712, 252] width 99 height 38
click at [728, 259] on input "20.95" at bounding box center [712, 252] width 99 height 38
click at [728, 259] on input "19.95" at bounding box center [712, 252] width 99 height 38
type input "18.95"
click at [728, 259] on input "18.95" at bounding box center [712, 252] width 99 height 38
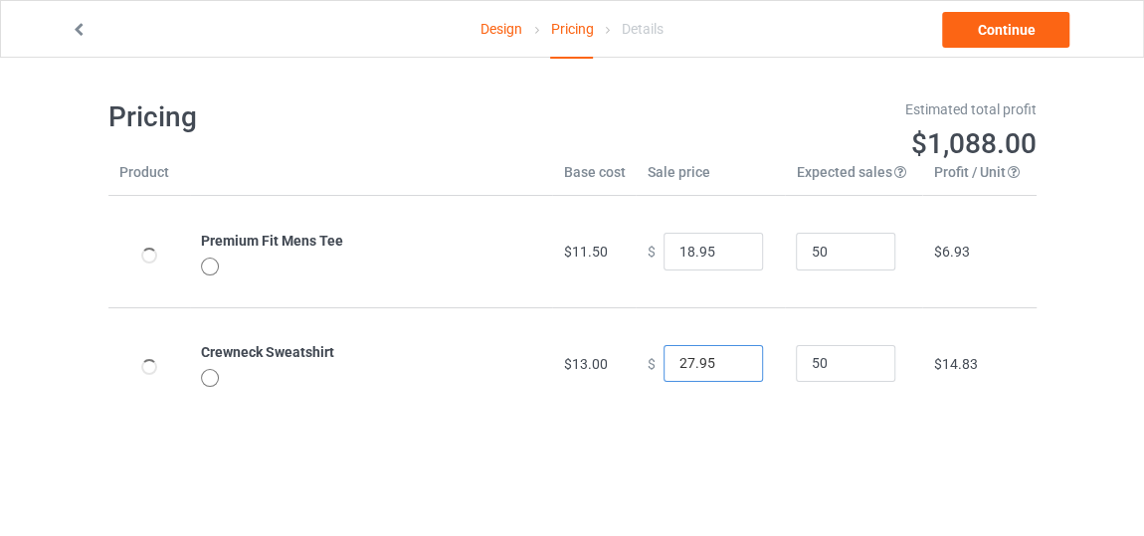
click at [728, 369] on input "27.95" at bounding box center [712, 364] width 99 height 38
click at [728, 369] on input "22.95" at bounding box center [712, 364] width 99 height 38
type input "23.95"
click at [732, 356] on input "23.95" at bounding box center [712, 364] width 99 height 38
type input "19.95"
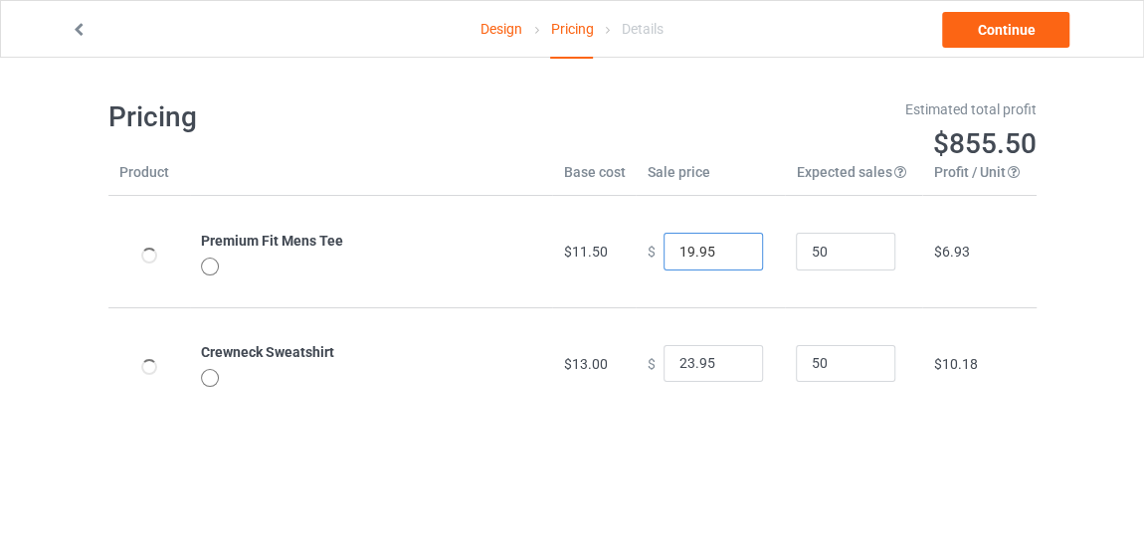
click at [728, 246] on input "19.95" at bounding box center [712, 252] width 99 height 38
click at [973, 35] on link "Continue" at bounding box center [1005, 30] width 127 height 36
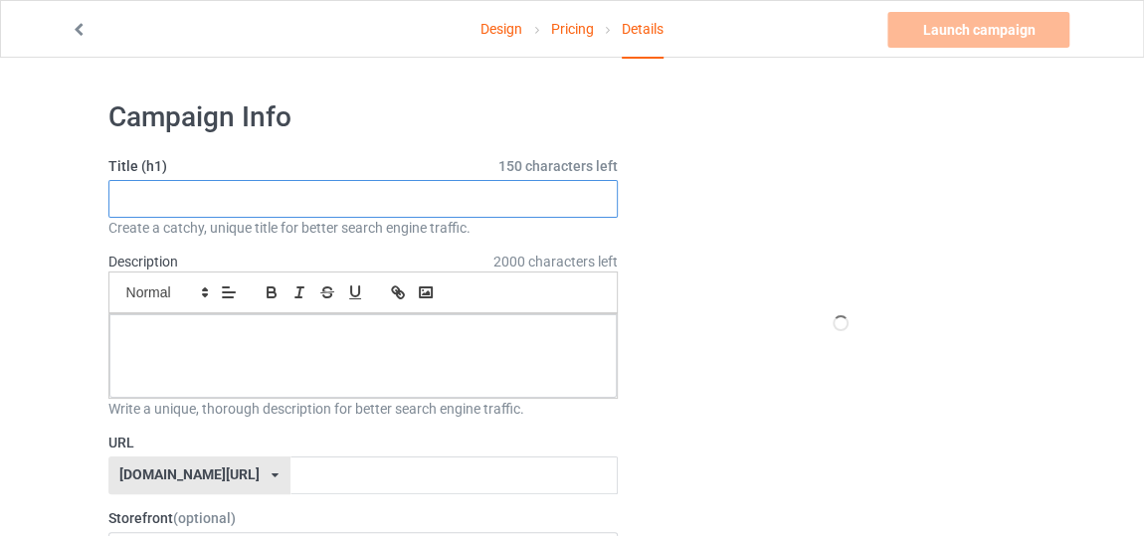
click at [442, 200] on input "text" at bounding box center [363, 199] width 510 height 38
click at [388, 202] on input "text" at bounding box center [363, 199] width 510 height 38
click at [76, 26] on icon at bounding box center [79, 27] width 17 height 14
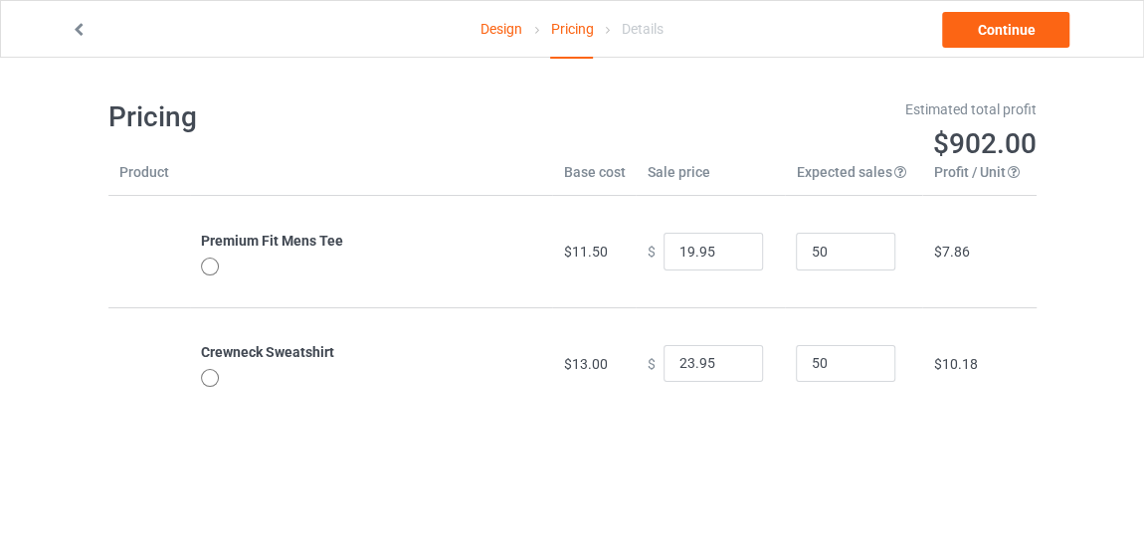
click at [77, 26] on icon at bounding box center [79, 27] width 17 height 14
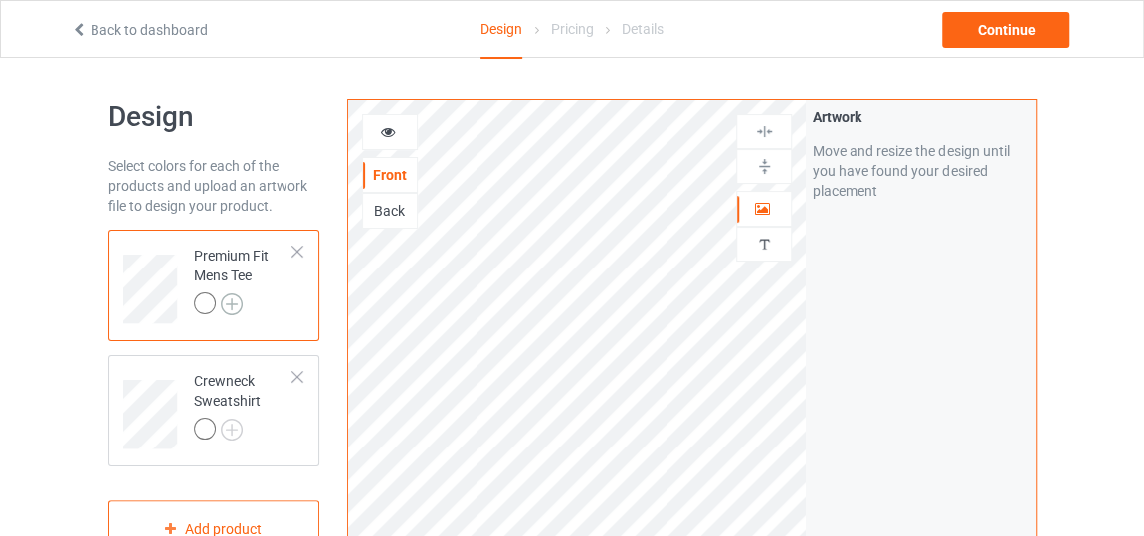
click at [229, 312] on img at bounding box center [232, 304] width 22 height 22
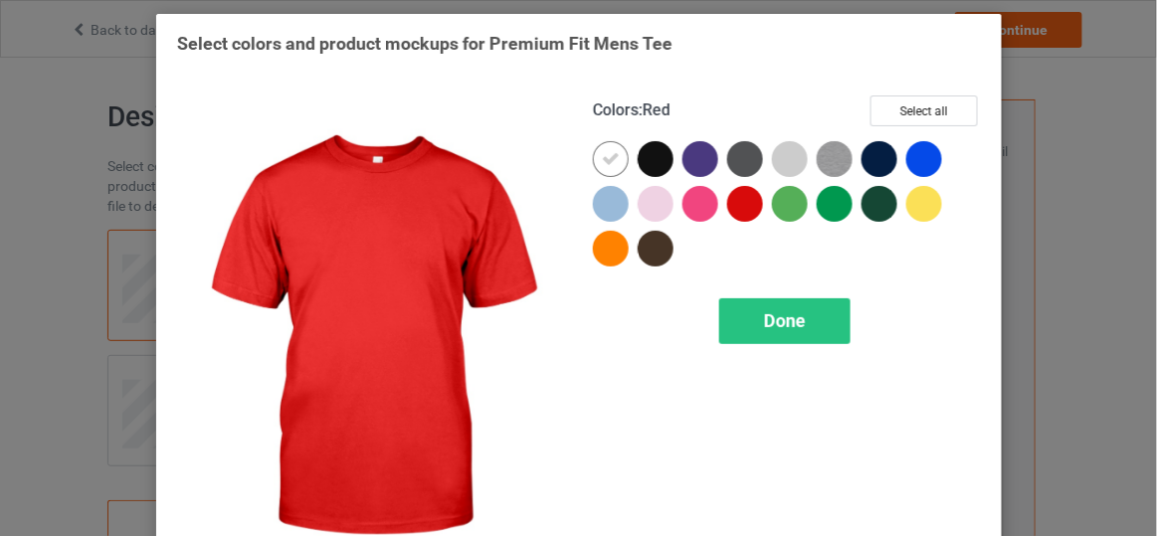
click at [737, 207] on div at bounding box center [745, 204] width 36 height 36
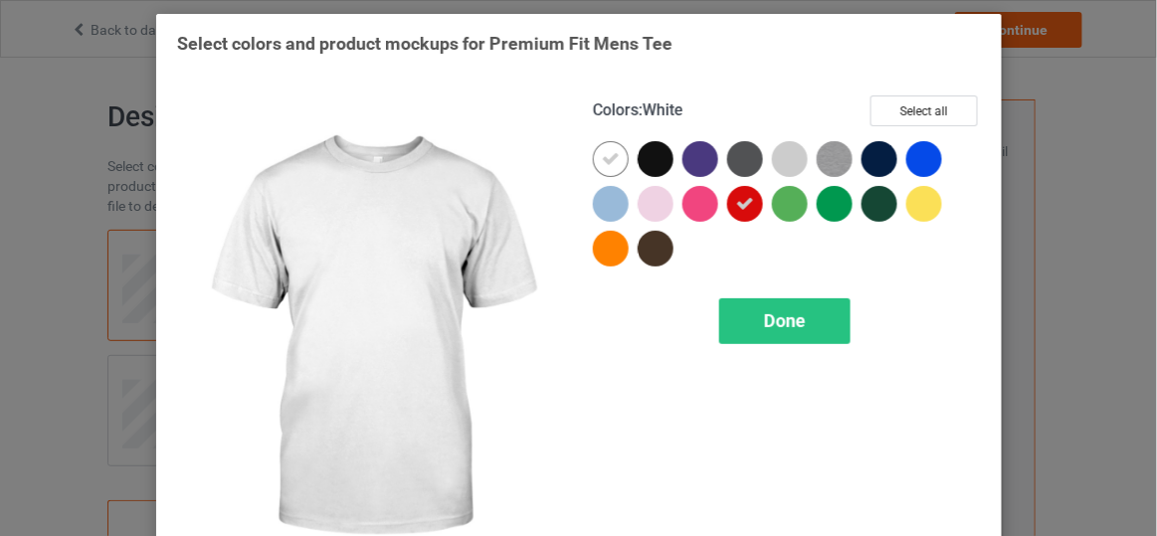
click at [607, 154] on icon at bounding box center [611, 159] width 18 height 18
click at [607, 152] on div at bounding box center [611, 159] width 36 height 36
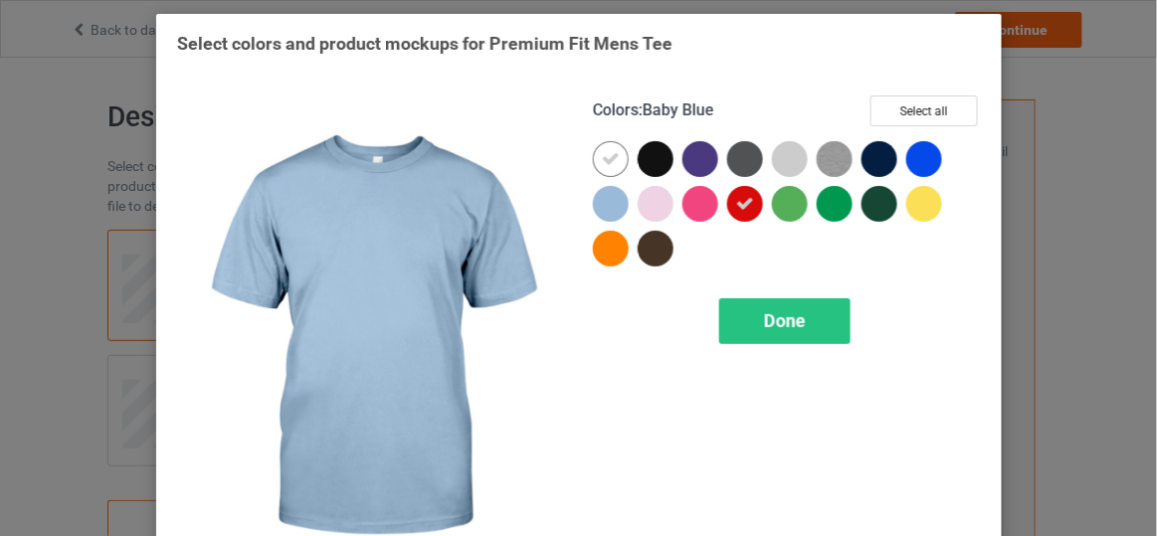
click at [606, 193] on div at bounding box center [611, 204] width 36 height 36
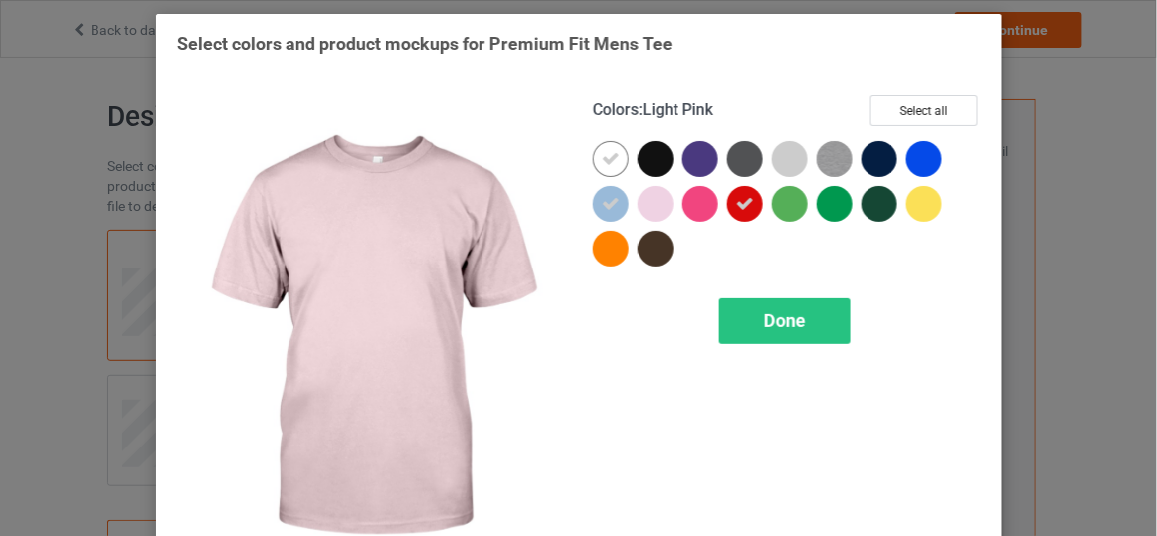
click at [651, 205] on div at bounding box center [656, 204] width 36 height 36
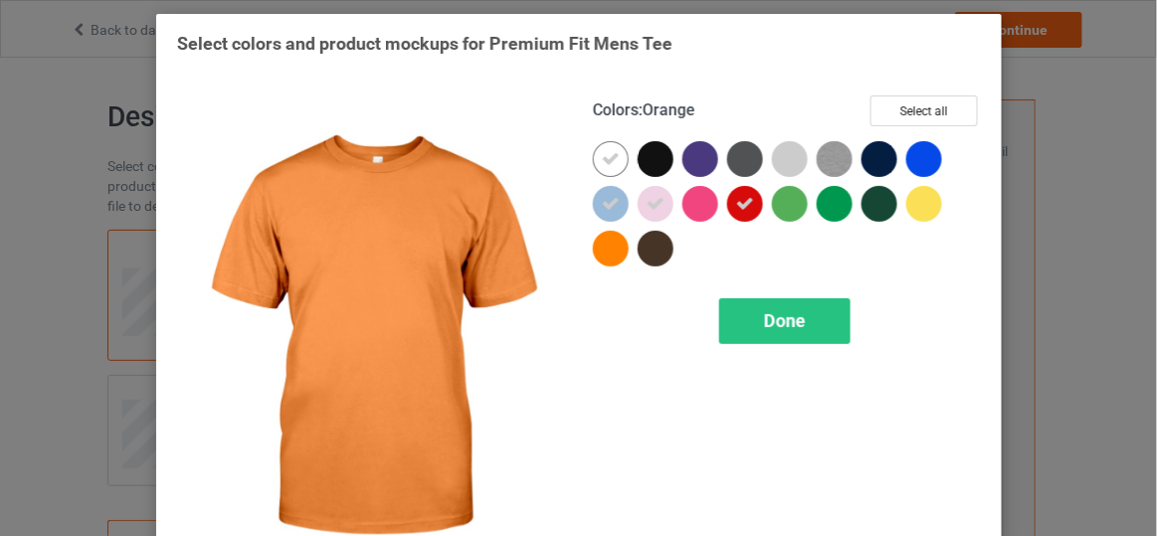
click at [608, 239] on div at bounding box center [611, 249] width 36 height 36
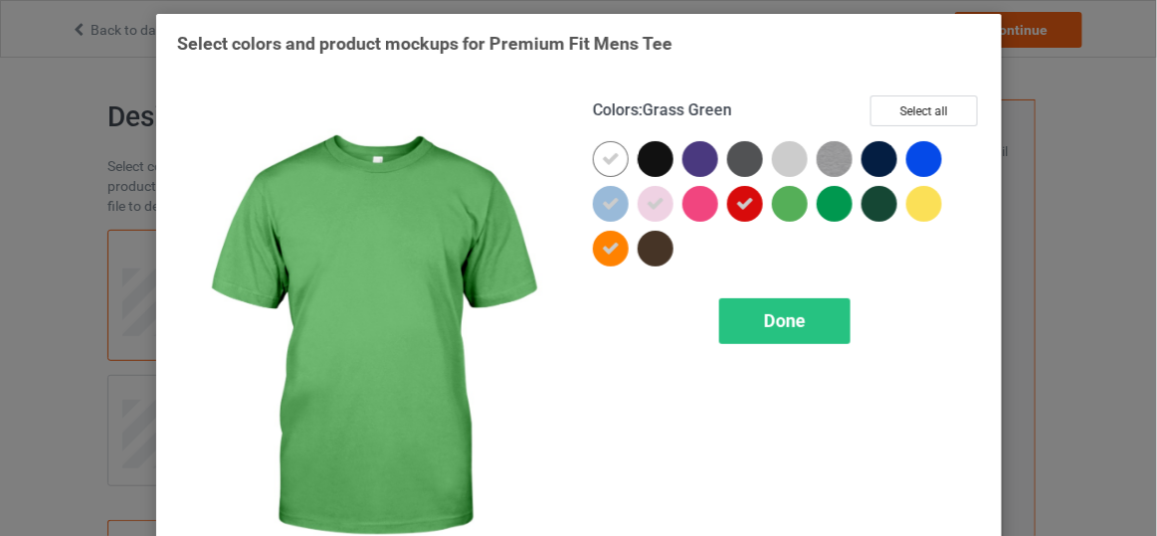
click at [779, 202] on div at bounding box center [790, 204] width 36 height 36
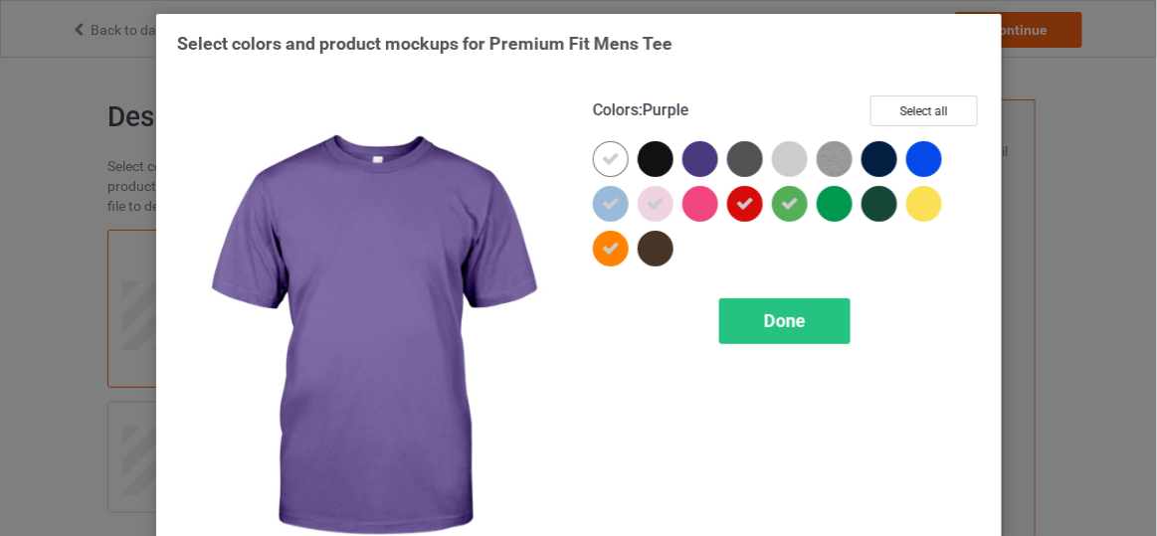
click at [694, 158] on div at bounding box center [700, 159] width 36 height 36
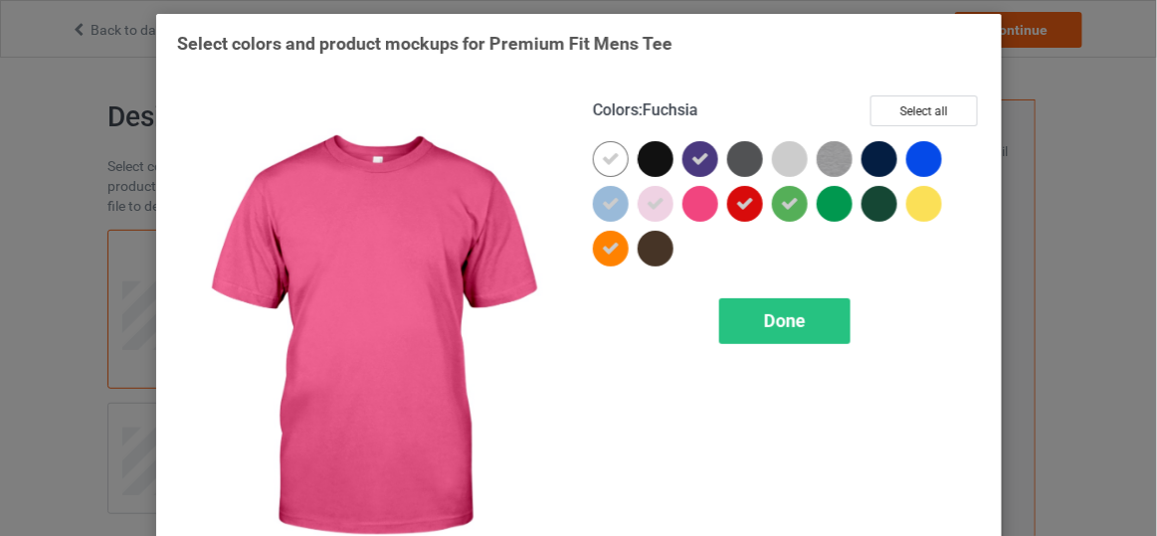
click at [697, 201] on div at bounding box center [700, 204] width 36 height 36
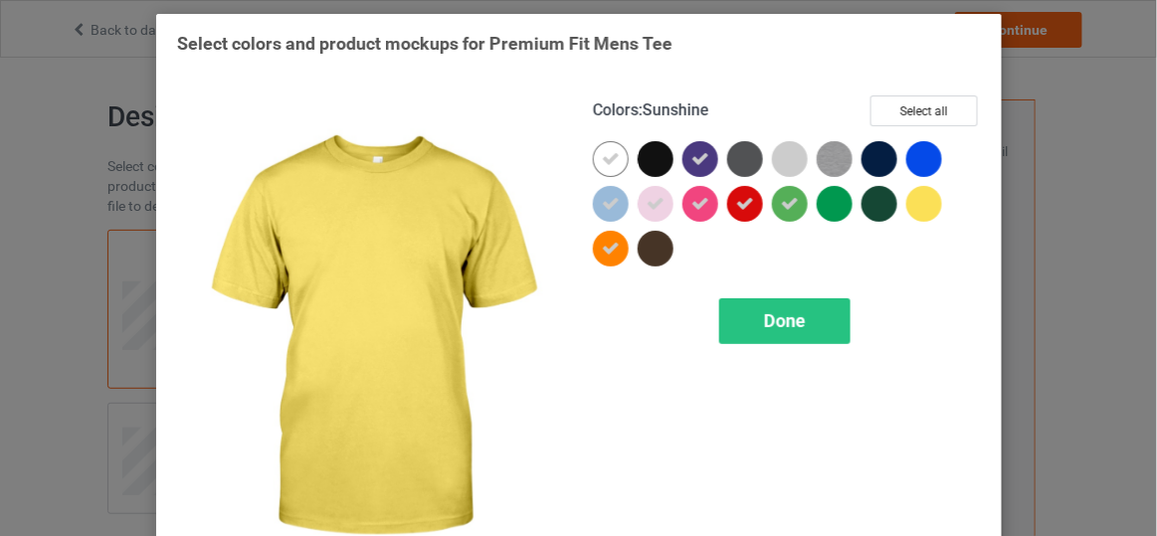
click at [909, 209] on div at bounding box center [924, 204] width 36 height 36
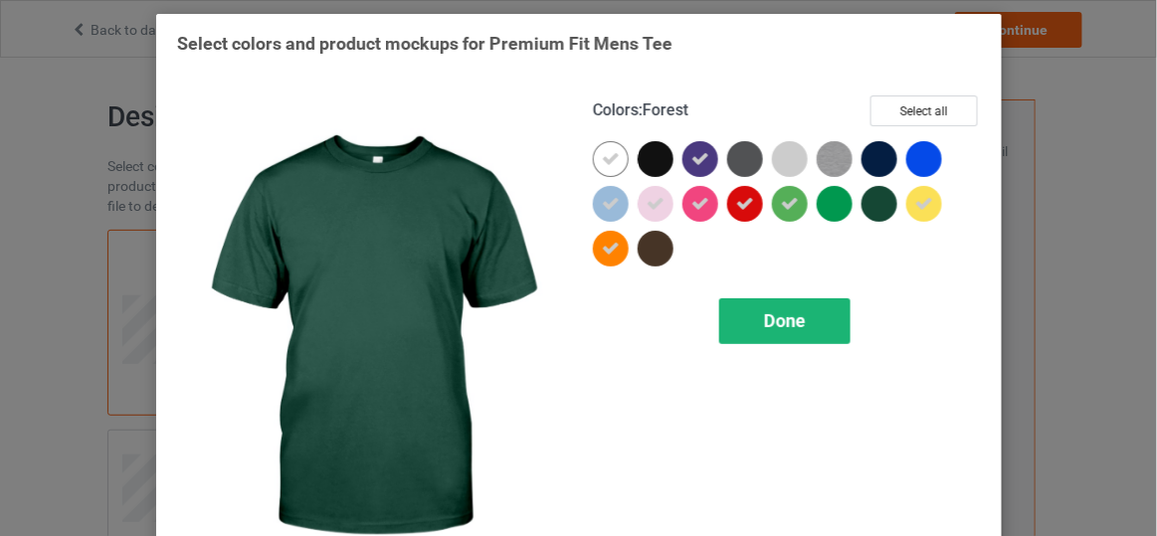
click at [761, 342] on div "Done" at bounding box center [783, 321] width 131 height 46
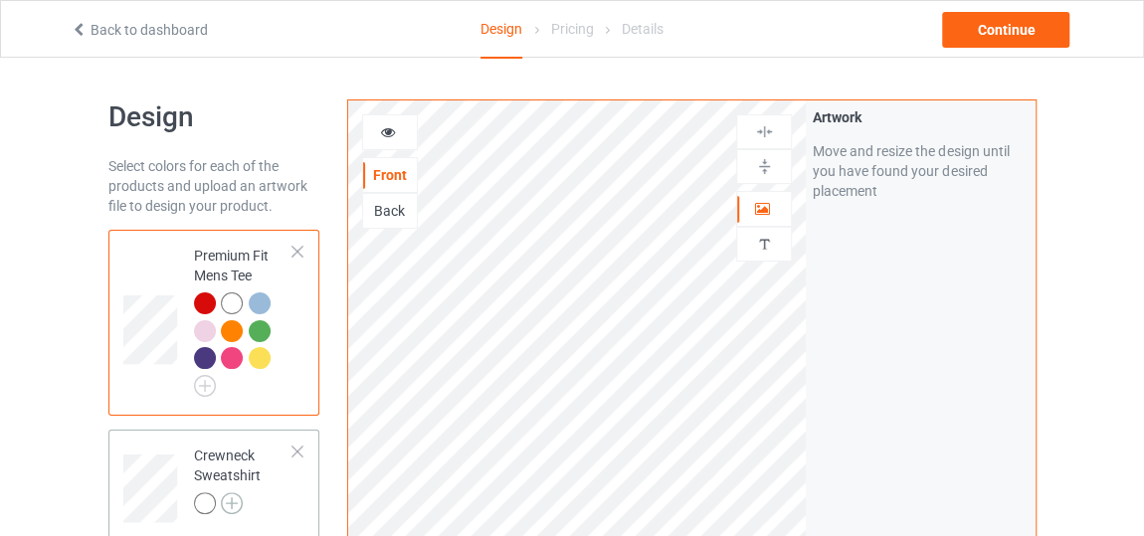
click at [237, 509] on img at bounding box center [232, 503] width 22 height 22
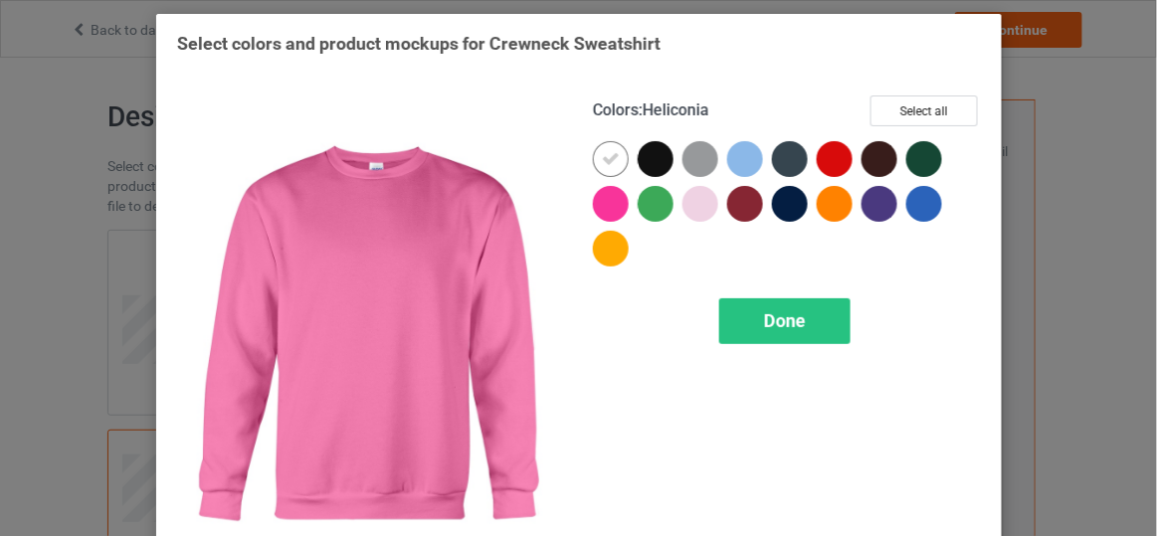
click at [604, 204] on div at bounding box center [611, 204] width 36 height 36
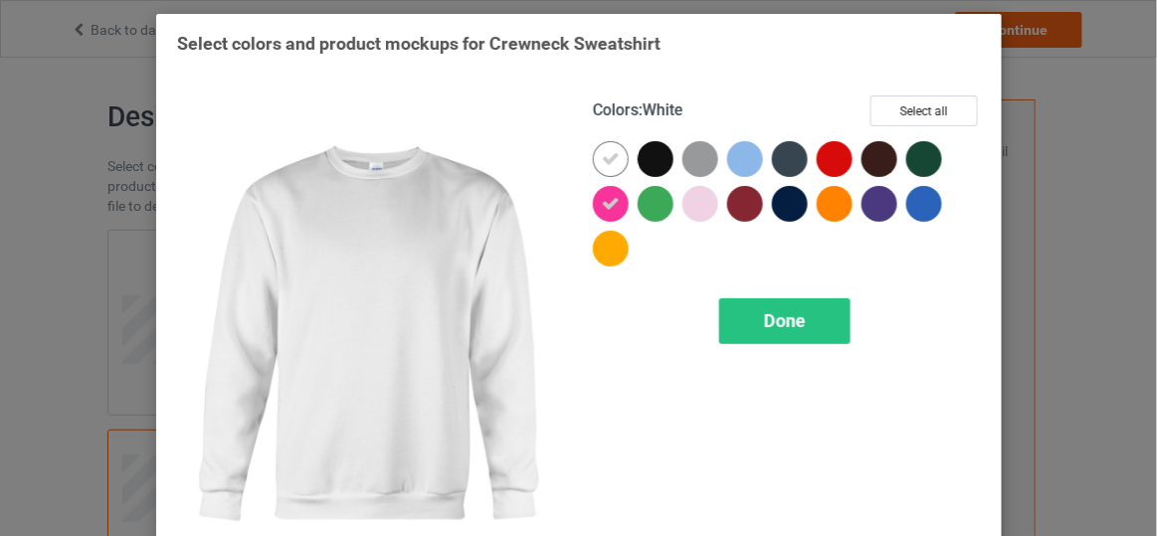
click at [606, 167] on icon at bounding box center [611, 159] width 18 height 18
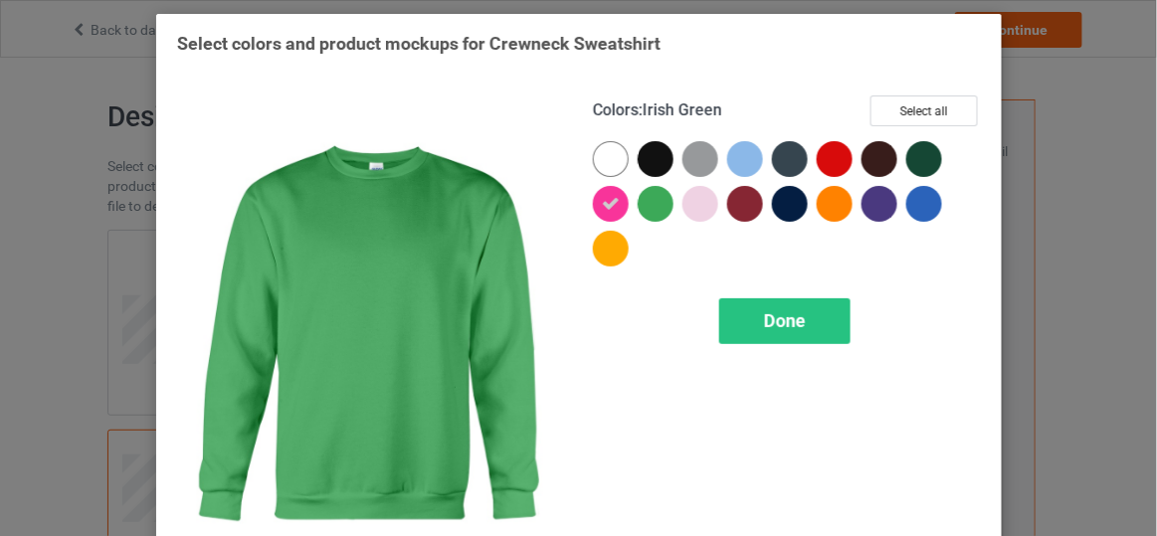
click at [652, 210] on div at bounding box center [656, 204] width 36 height 36
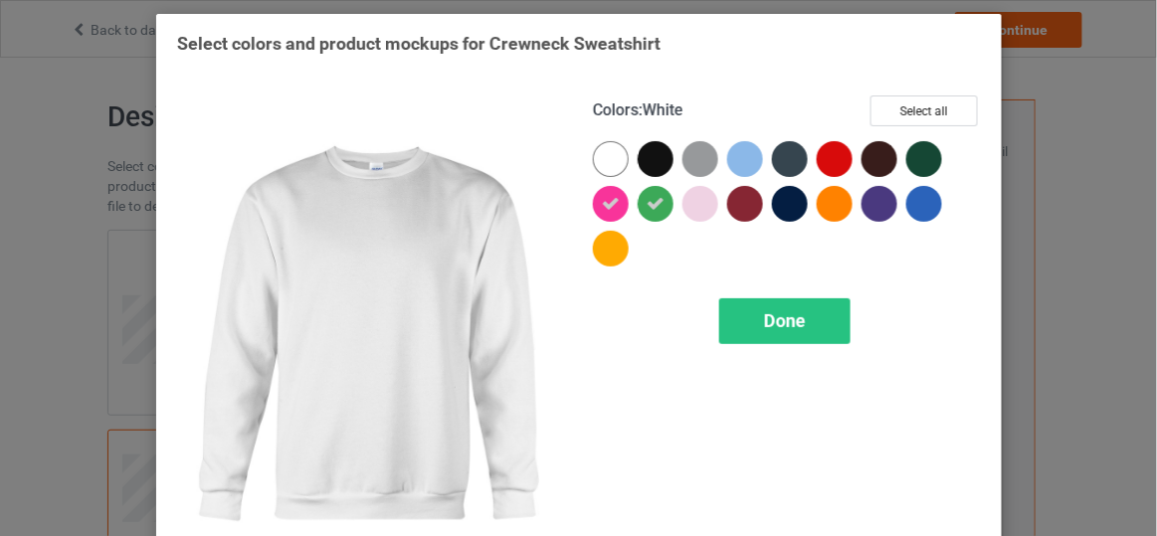
click at [610, 163] on div at bounding box center [611, 159] width 36 height 36
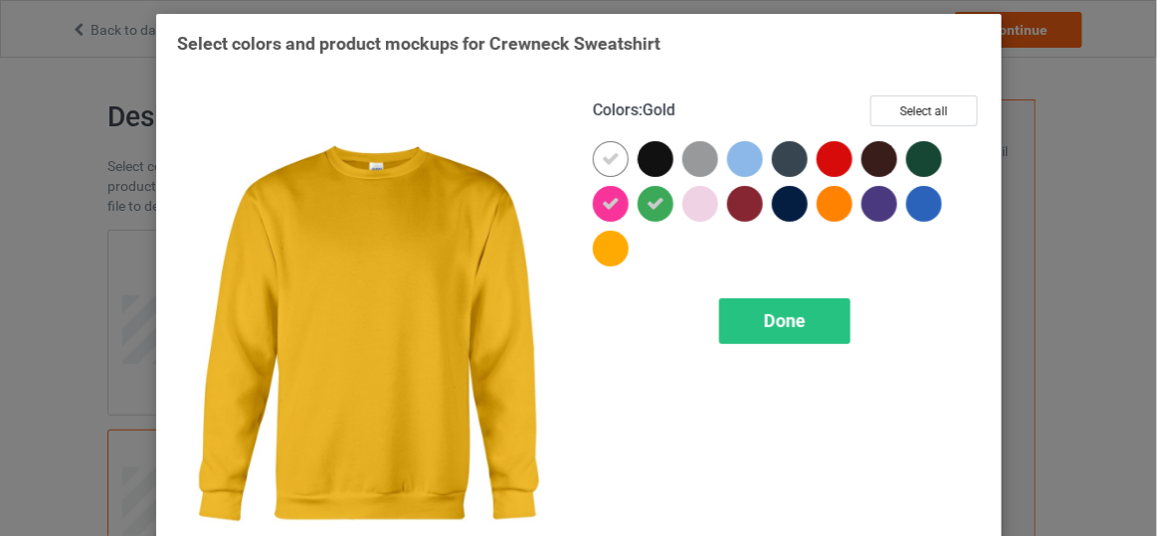
click at [593, 248] on div at bounding box center [611, 249] width 36 height 36
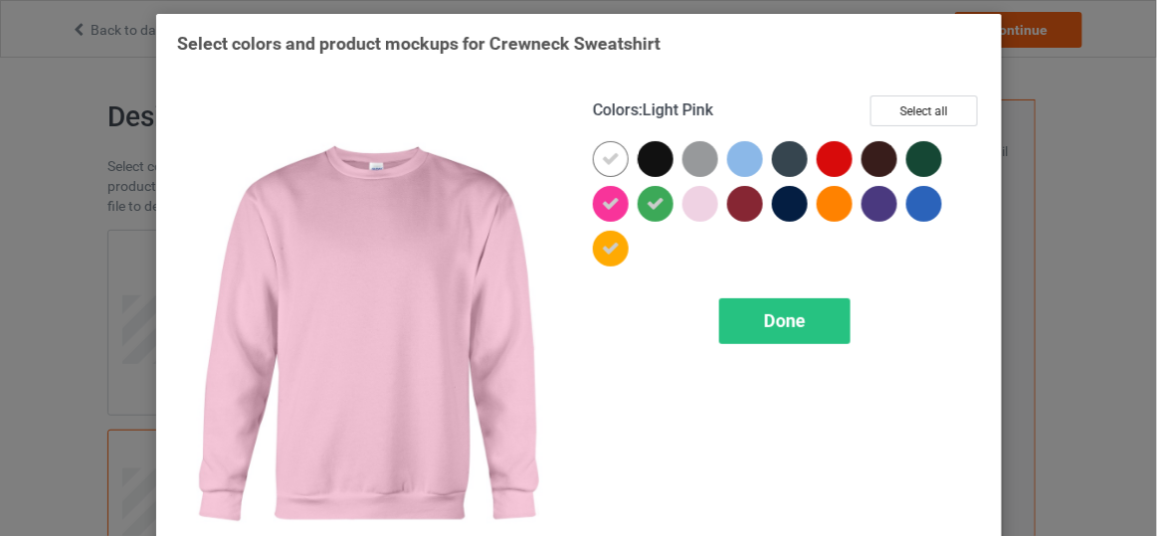
click at [688, 212] on div at bounding box center [700, 204] width 36 height 36
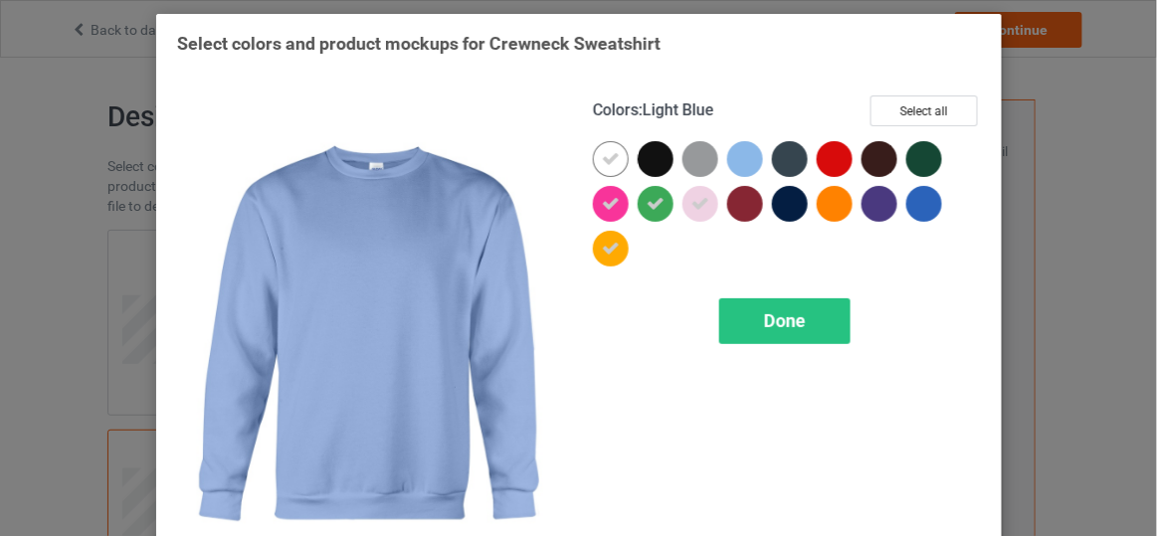
click at [730, 162] on div at bounding box center [745, 159] width 36 height 36
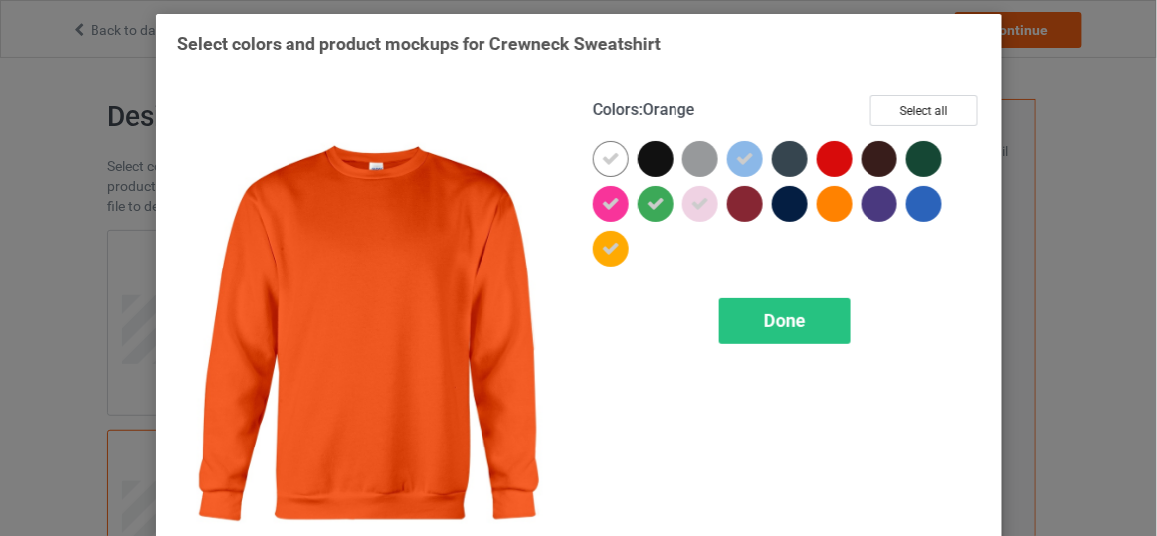
click at [835, 201] on div at bounding box center [835, 204] width 36 height 36
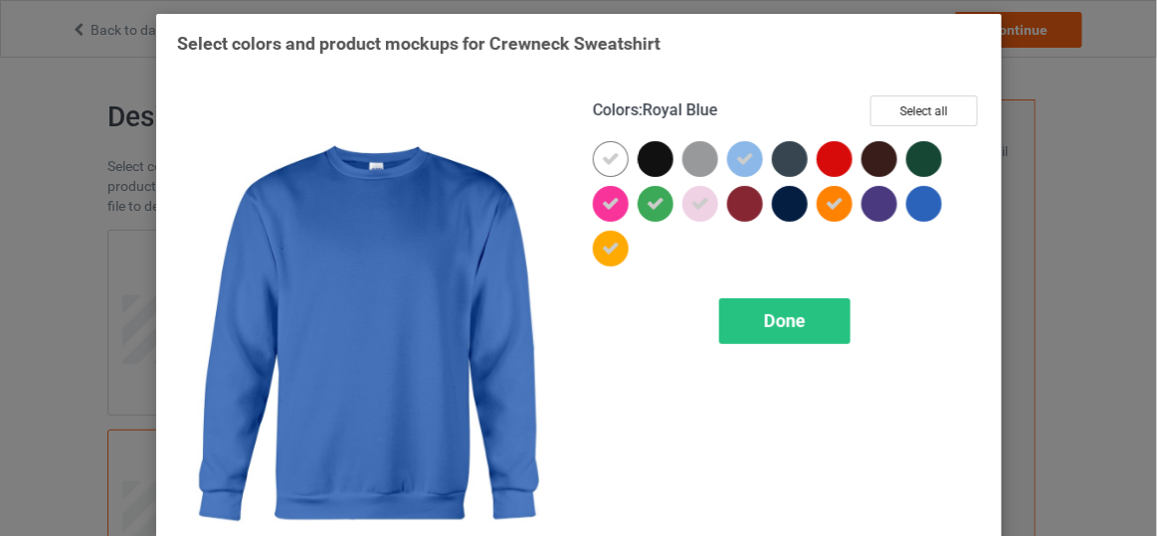
click at [919, 204] on div at bounding box center [924, 204] width 36 height 36
click at [769, 321] on span "Done" at bounding box center [784, 320] width 42 height 21
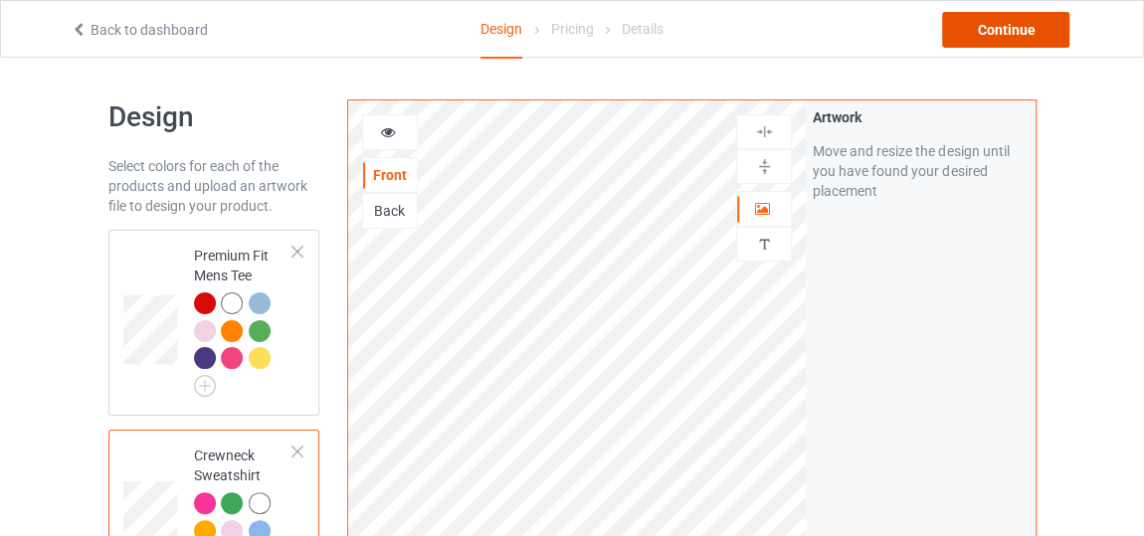
click at [990, 39] on div "Continue" at bounding box center [1005, 30] width 127 height 36
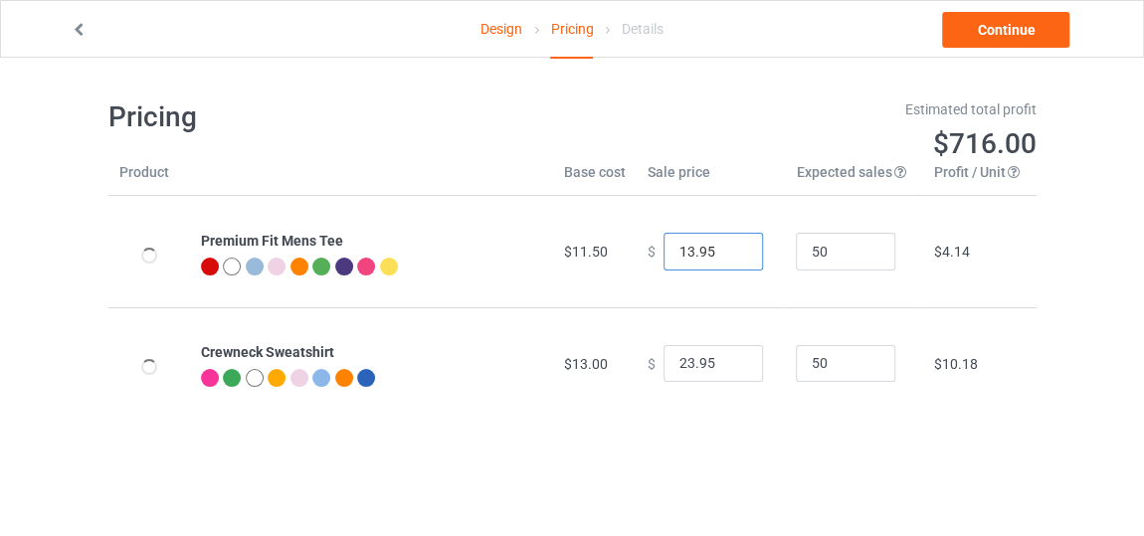
click at [730, 259] on input "13.95" at bounding box center [712, 252] width 99 height 38
click at [730, 259] on input "10.95" at bounding box center [712, 252] width 99 height 38
click at [726, 246] on input "19.95" at bounding box center [712, 252] width 99 height 38
click at [730, 256] on input "18.95" at bounding box center [712, 252] width 99 height 38
click at [728, 250] on input "19.95" at bounding box center [712, 252] width 99 height 38
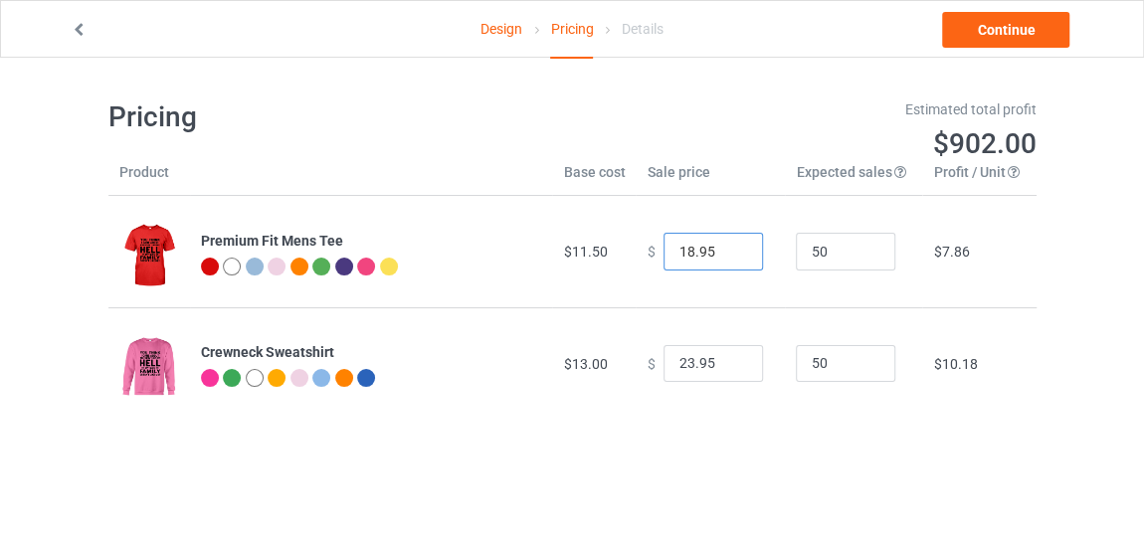
type input "18.95"
click at [729, 260] on input "18.95" at bounding box center [712, 252] width 99 height 38
click at [728, 367] on input "18.95" at bounding box center [712, 364] width 99 height 38
click at [728, 357] on input "21.95" at bounding box center [712, 364] width 99 height 38
type input "22.95"
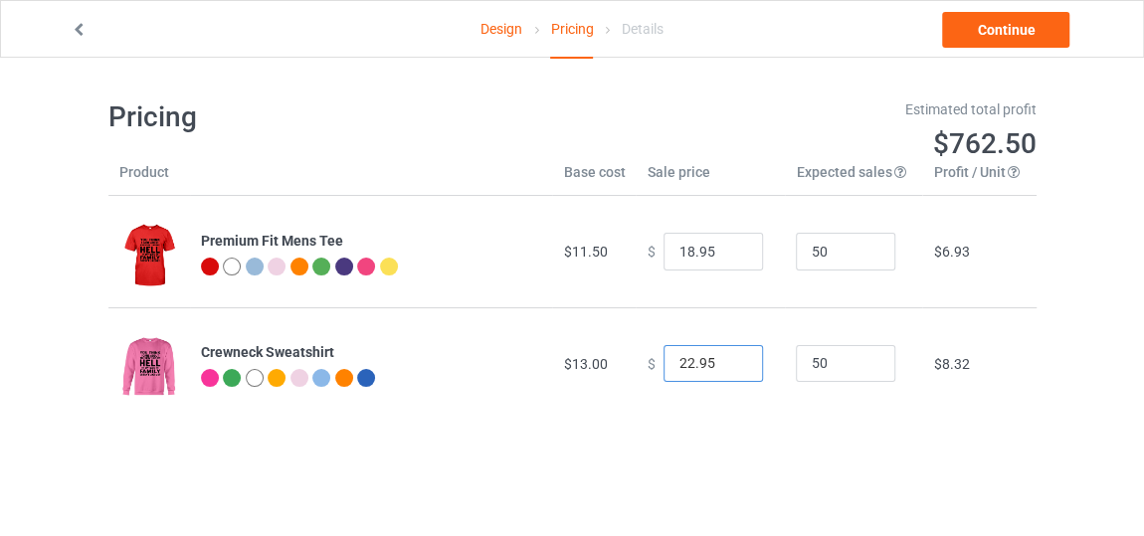
click at [728, 357] on input "22.95" at bounding box center [712, 364] width 99 height 38
click at [78, 31] on icon at bounding box center [79, 27] width 17 height 14
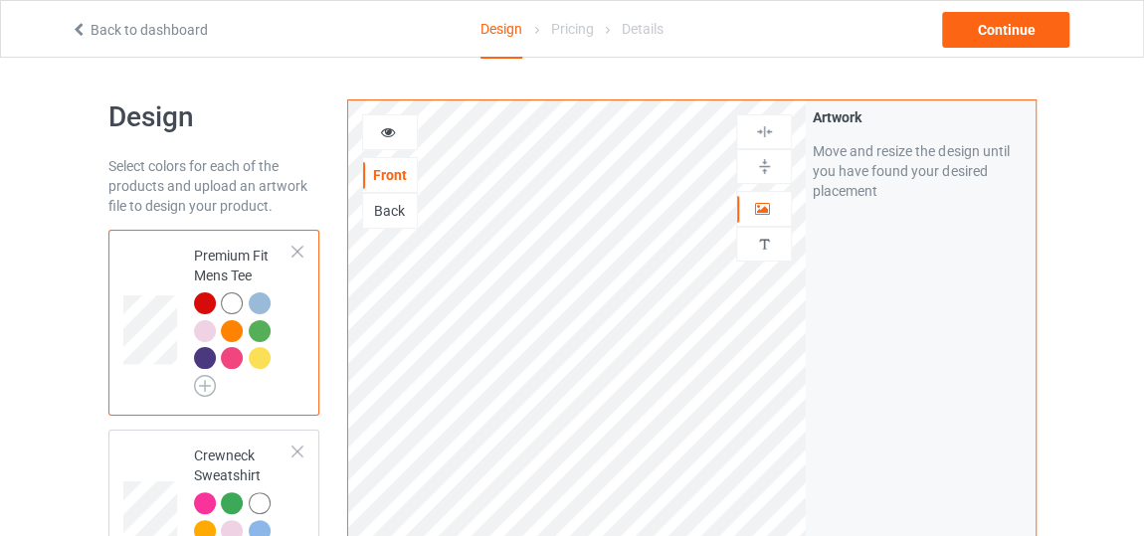
click at [204, 378] on img at bounding box center [205, 386] width 22 height 22
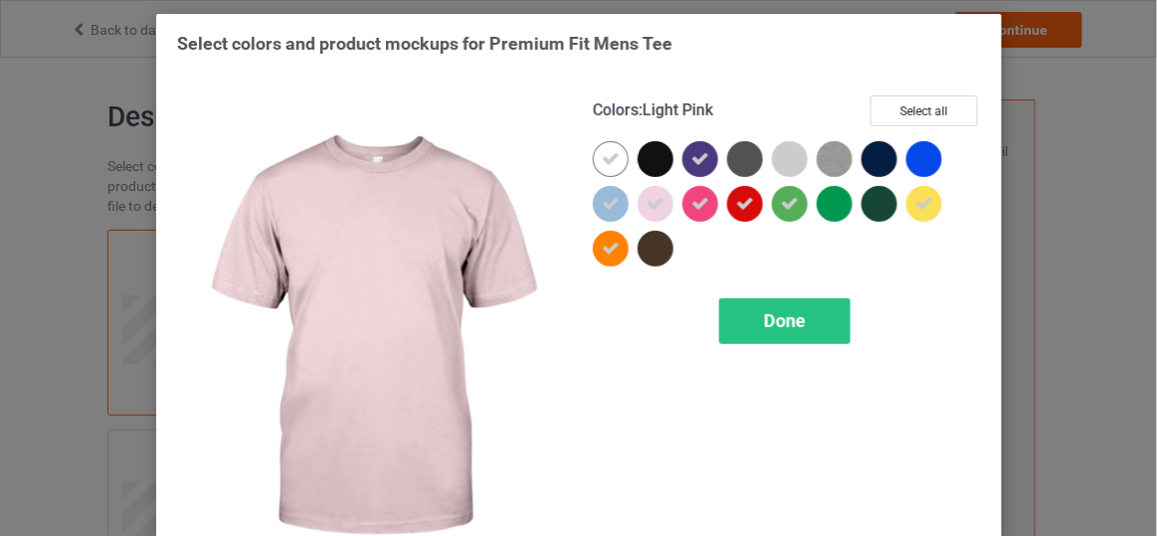
click at [647, 200] on icon at bounding box center [656, 204] width 18 height 18
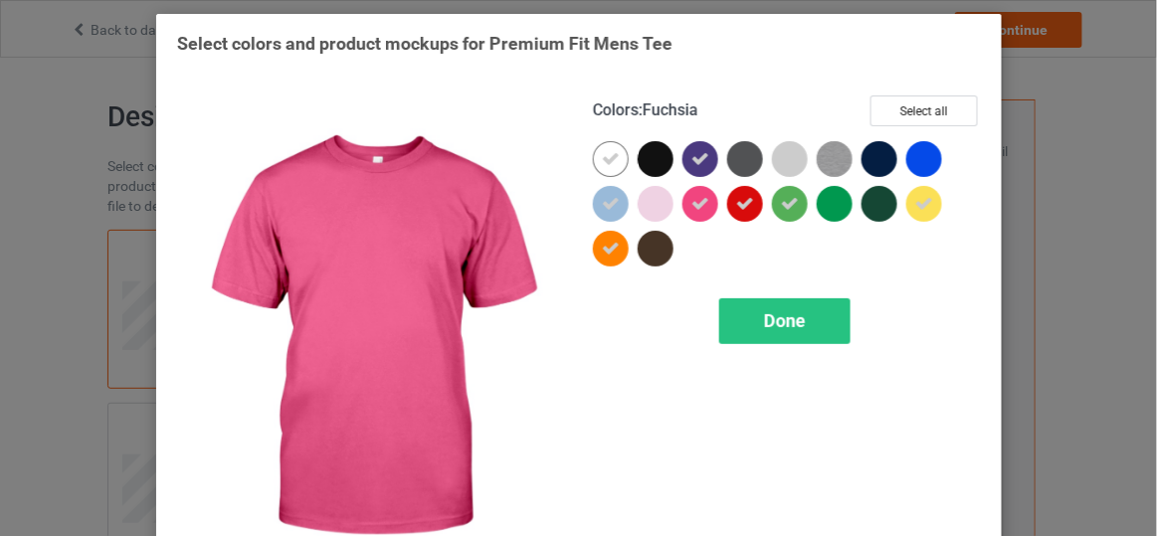
click at [691, 205] on icon at bounding box center [700, 204] width 18 height 18
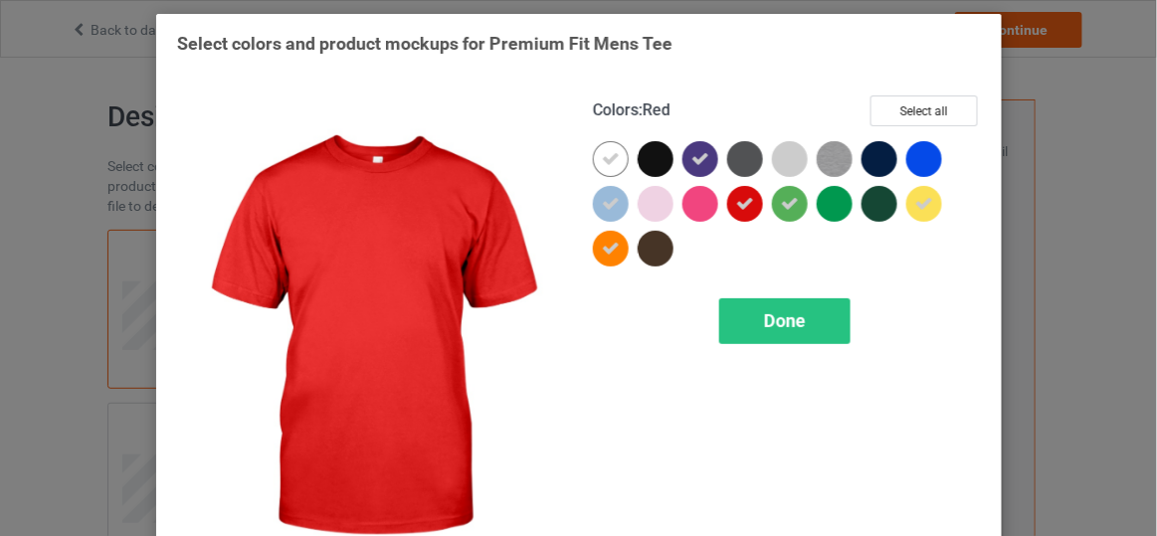
click at [736, 207] on icon at bounding box center [745, 204] width 18 height 18
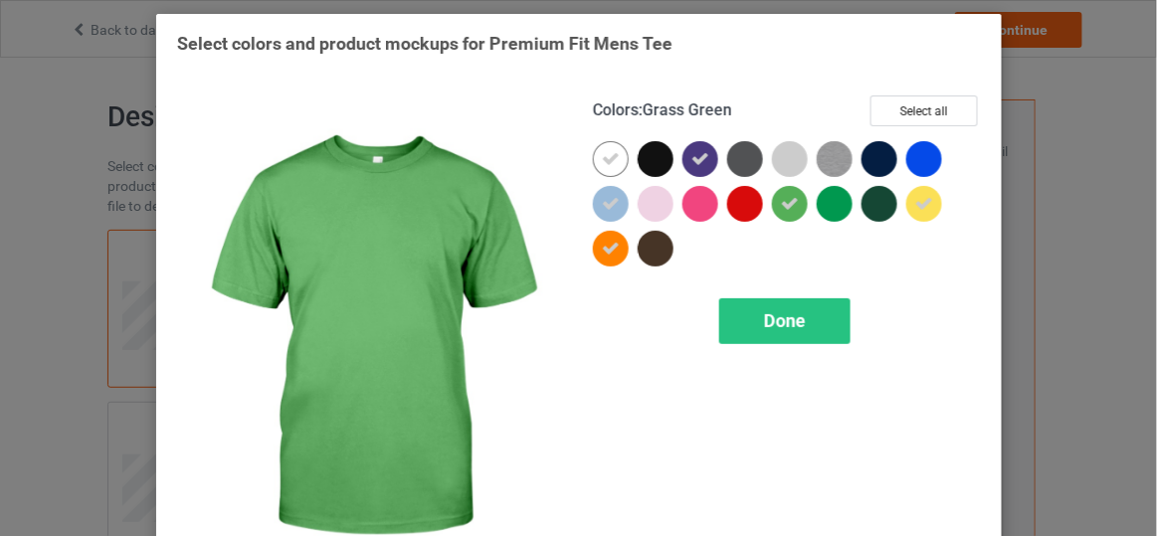
click at [799, 208] on div at bounding box center [790, 204] width 36 height 36
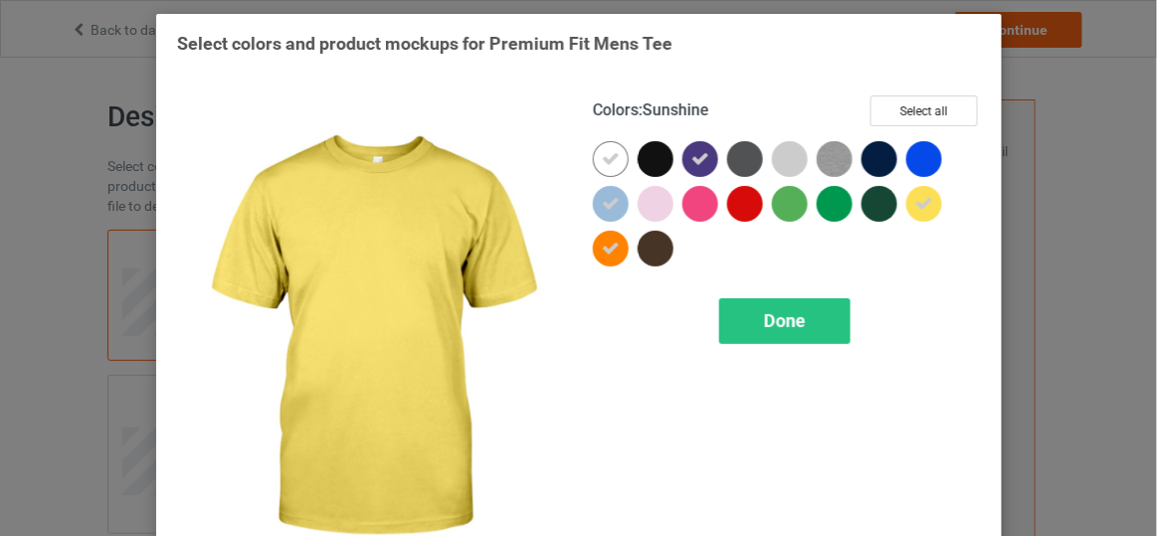
click at [906, 206] on div at bounding box center [924, 204] width 36 height 36
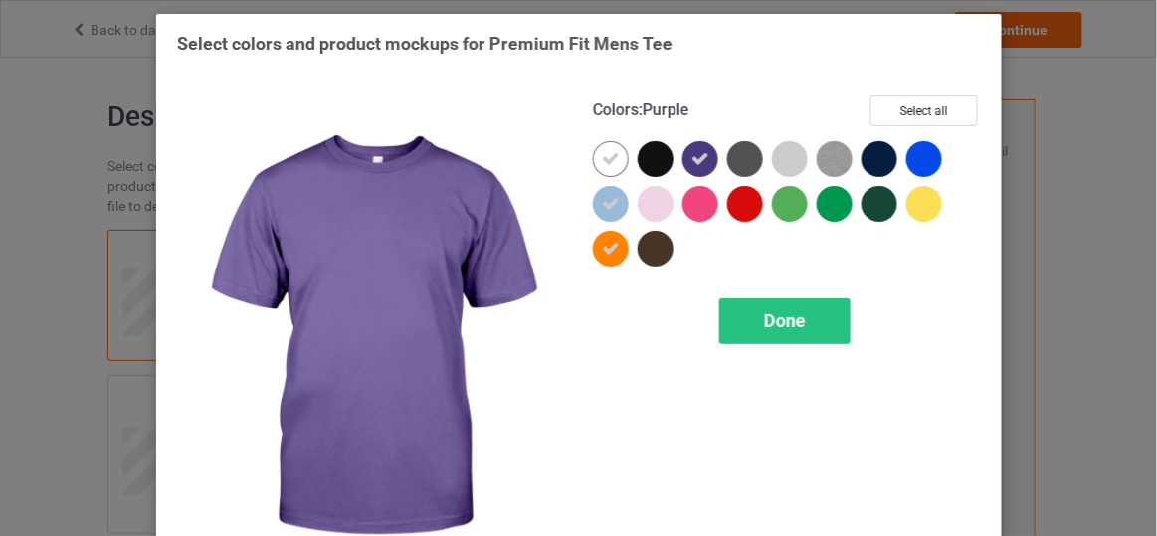
click at [702, 159] on div at bounding box center [700, 159] width 36 height 36
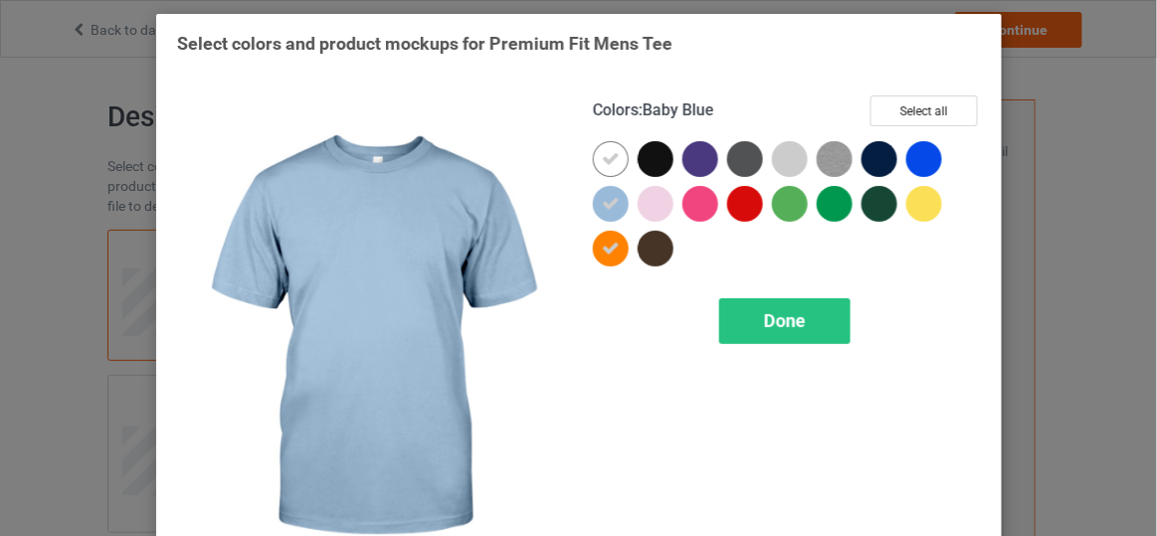
click at [609, 203] on icon at bounding box center [611, 204] width 18 height 18
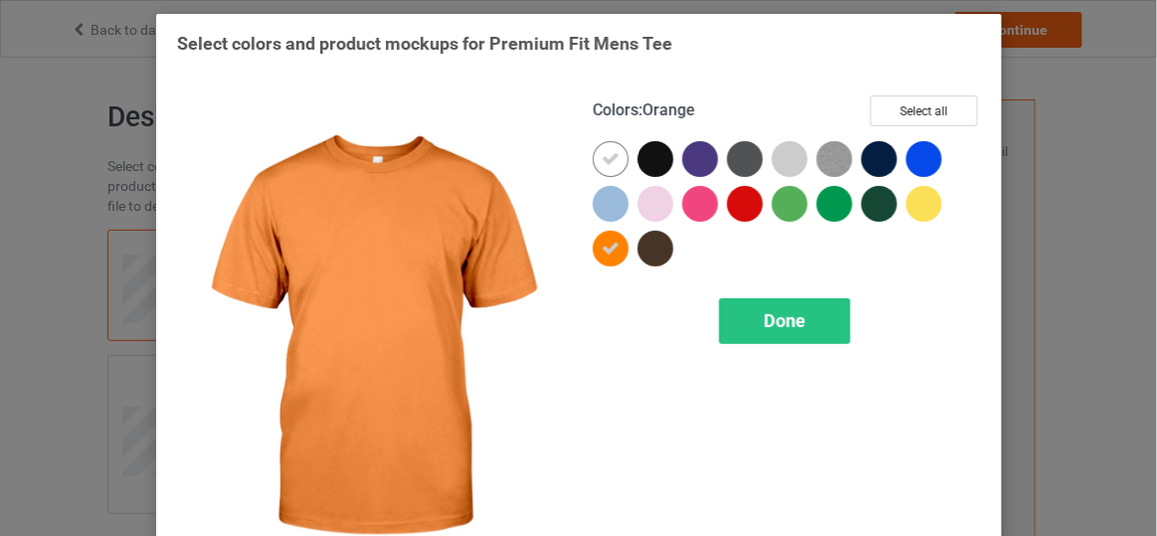
click at [602, 253] on icon at bounding box center [611, 249] width 18 height 18
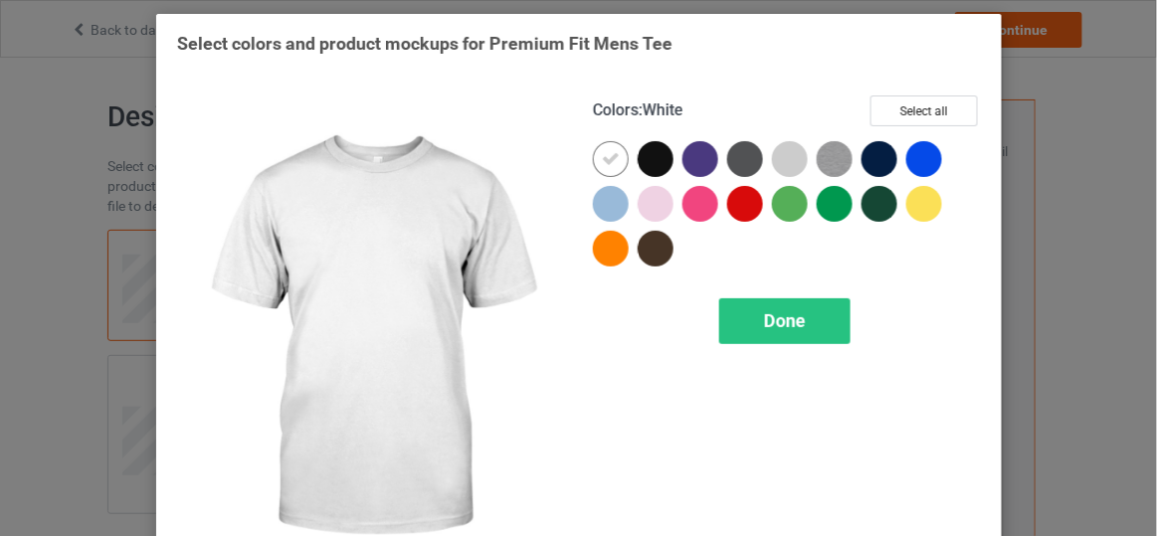
click at [602, 160] on icon at bounding box center [611, 159] width 18 height 18
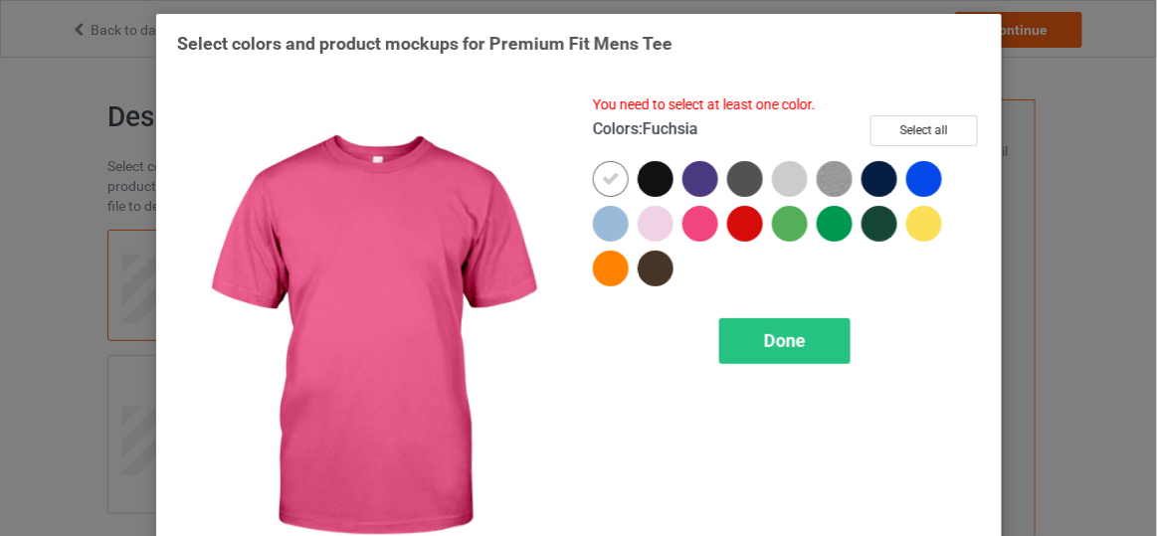
click at [708, 230] on div at bounding box center [700, 224] width 36 height 36
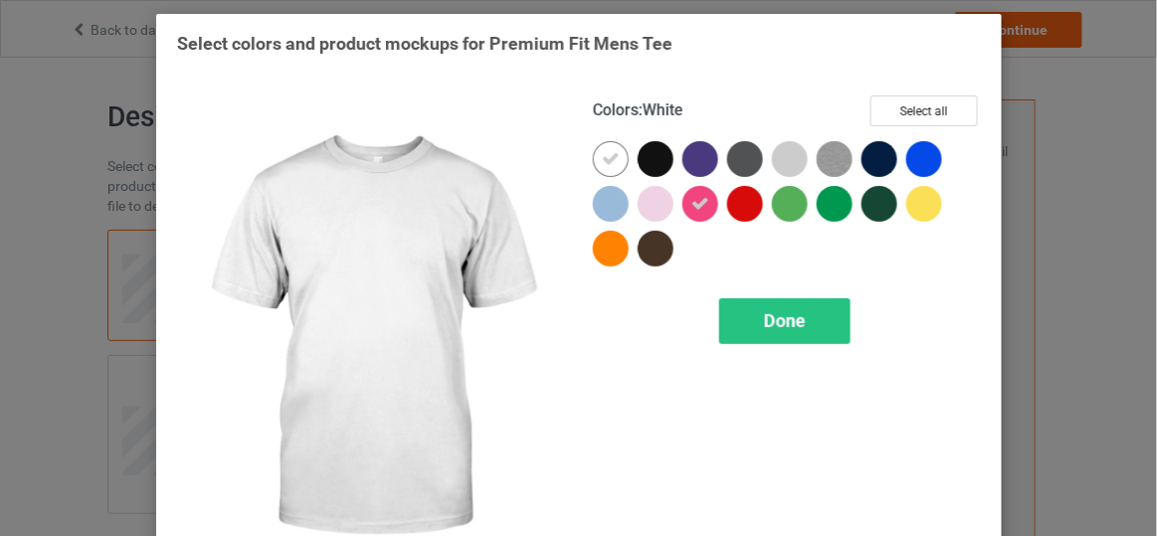
click at [604, 156] on icon at bounding box center [611, 159] width 18 height 18
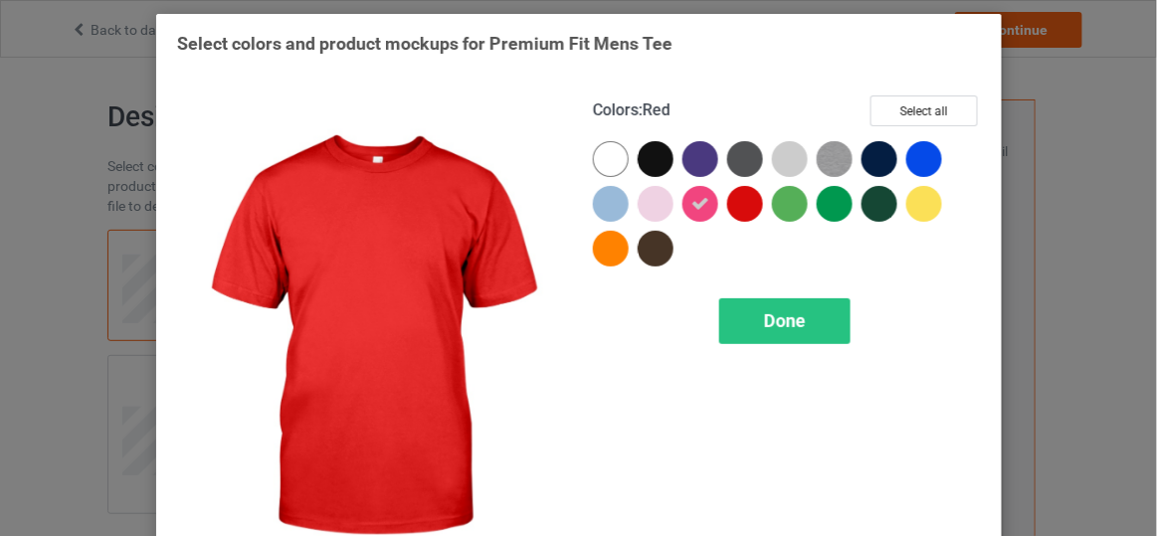
click at [732, 194] on div at bounding box center [745, 204] width 36 height 36
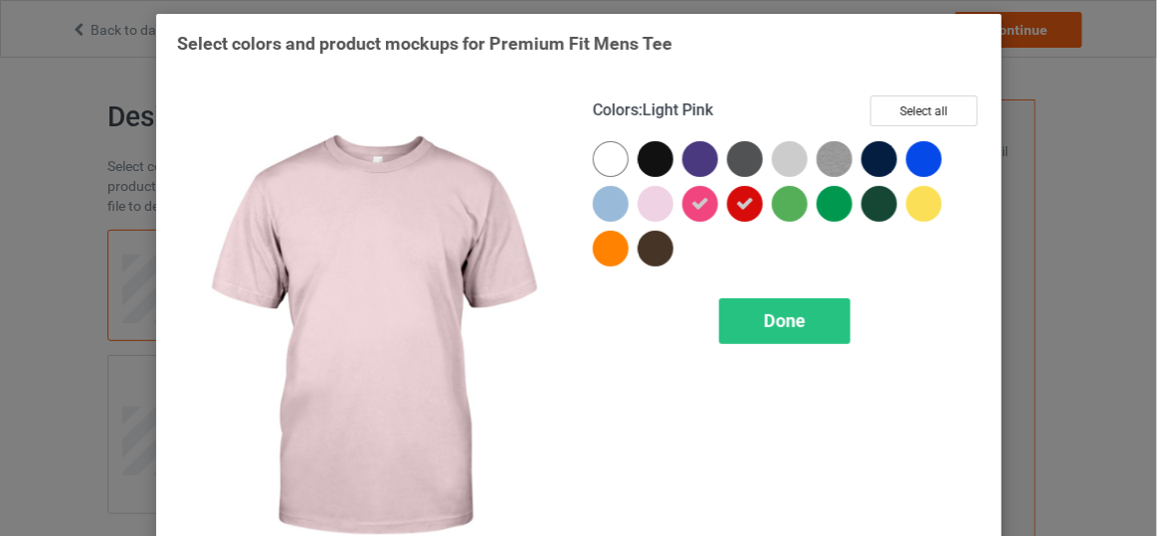
click at [650, 198] on div at bounding box center [656, 204] width 36 height 36
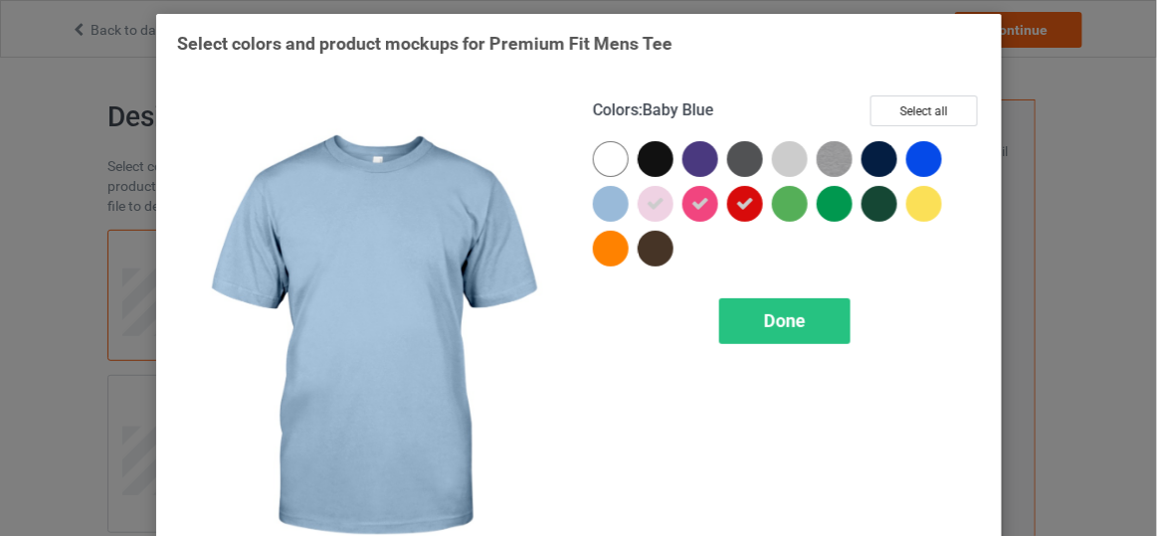
click at [607, 200] on div at bounding box center [611, 204] width 36 height 36
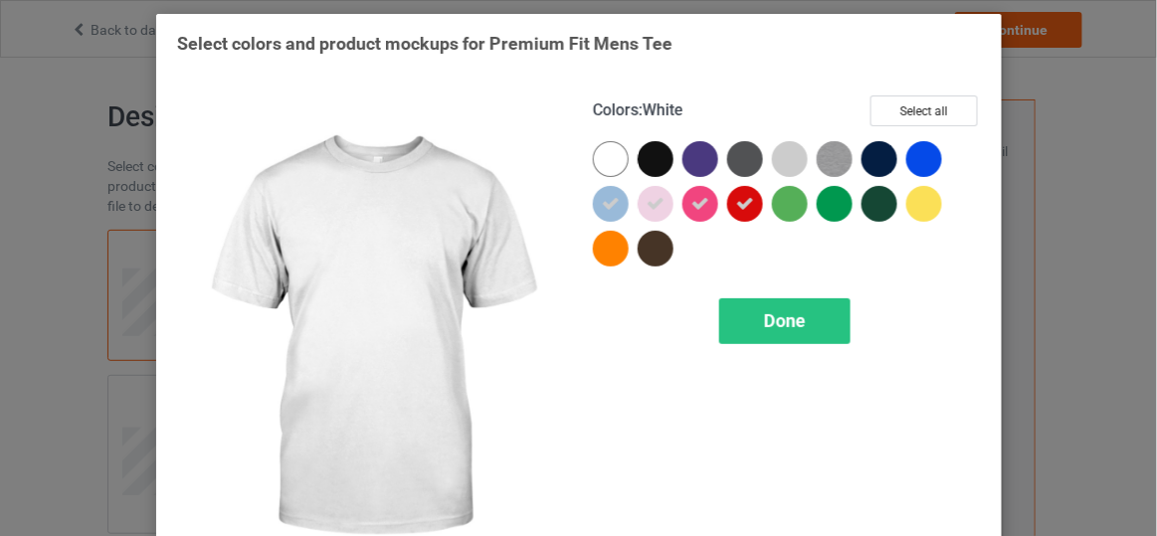
click at [604, 168] on div at bounding box center [611, 159] width 36 height 36
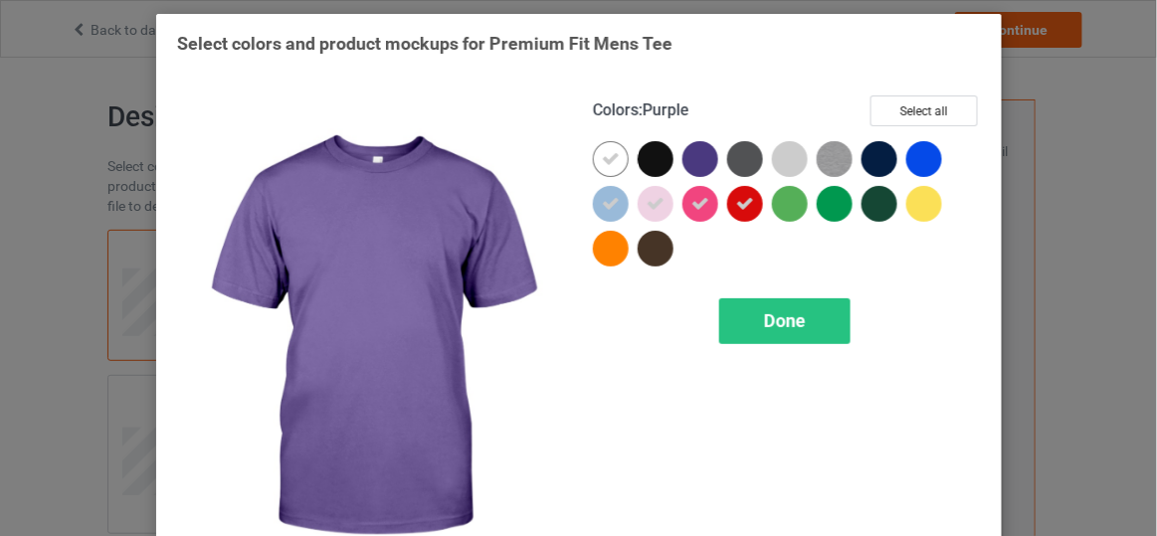
click at [691, 167] on div at bounding box center [700, 159] width 36 height 36
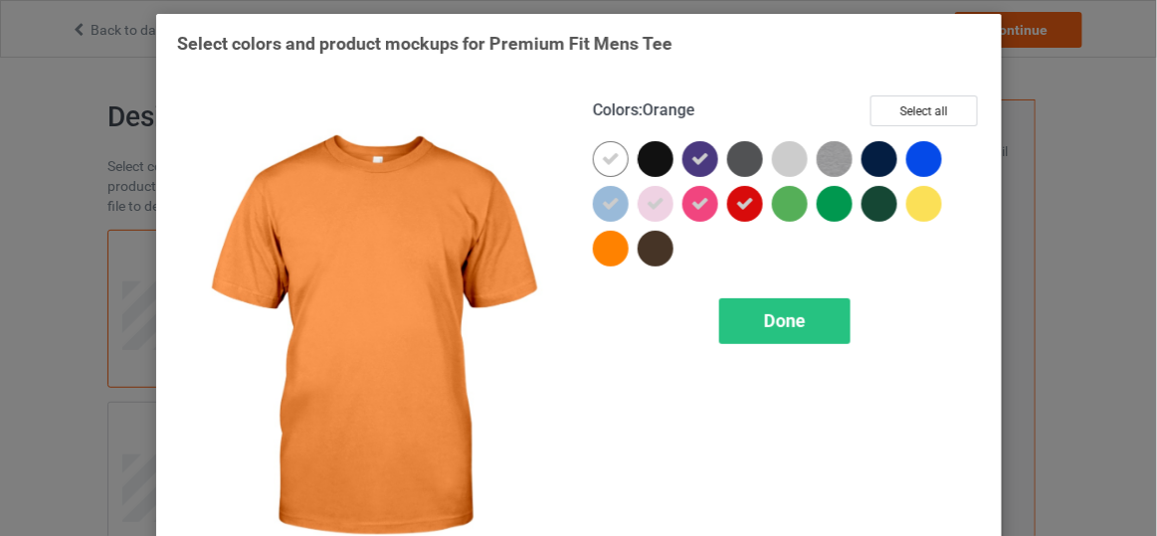
click at [609, 241] on div at bounding box center [611, 249] width 36 height 36
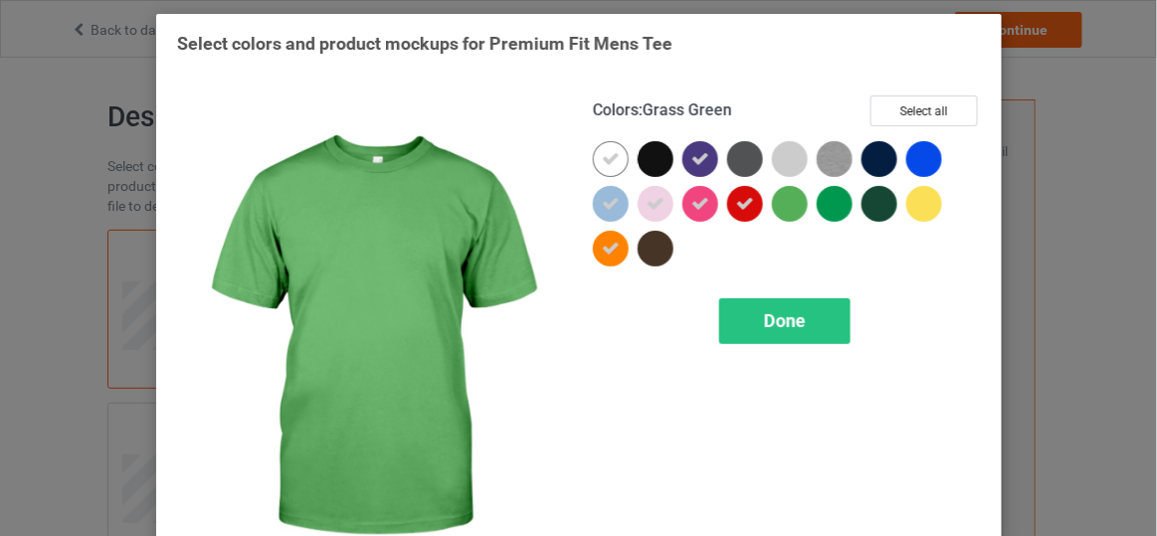
click at [772, 212] on div at bounding box center [794, 208] width 45 height 45
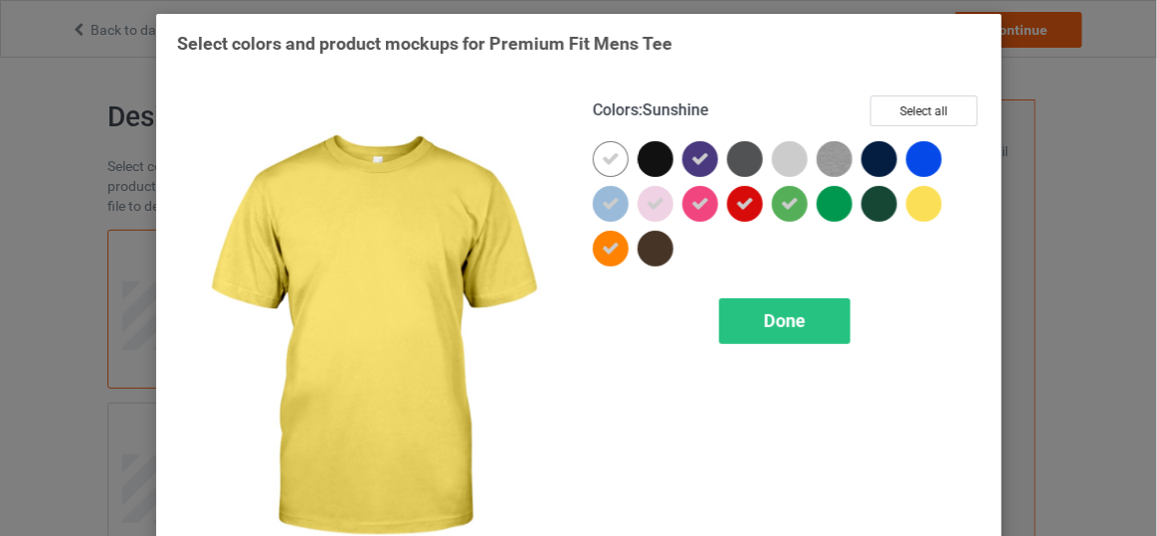
click at [919, 208] on div at bounding box center [924, 204] width 36 height 36
click at [813, 333] on div "Done" at bounding box center [783, 321] width 131 height 46
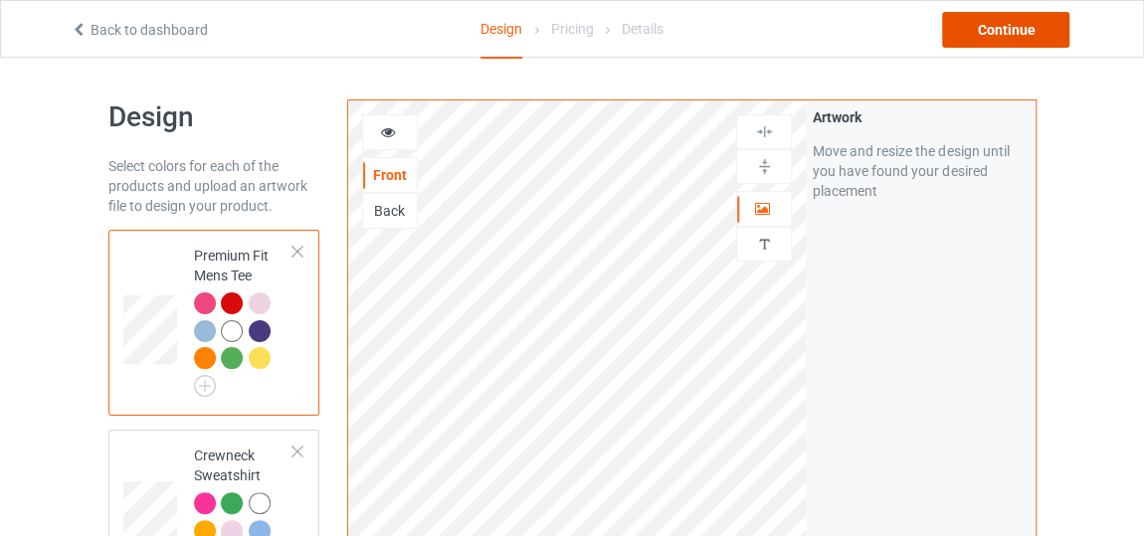
click at [1010, 40] on div "Continue" at bounding box center [1005, 30] width 127 height 36
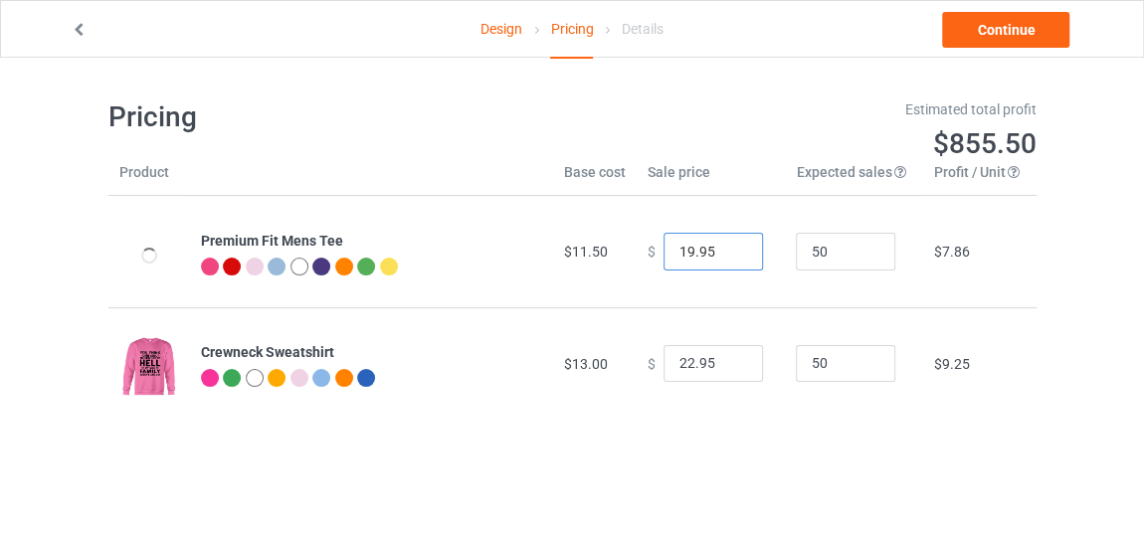
type input "19.95"
click at [730, 248] on input "19.95" at bounding box center [712, 252] width 99 height 38
click at [1034, 38] on link "Continue" at bounding box center [1005, 30] width 127 height 36
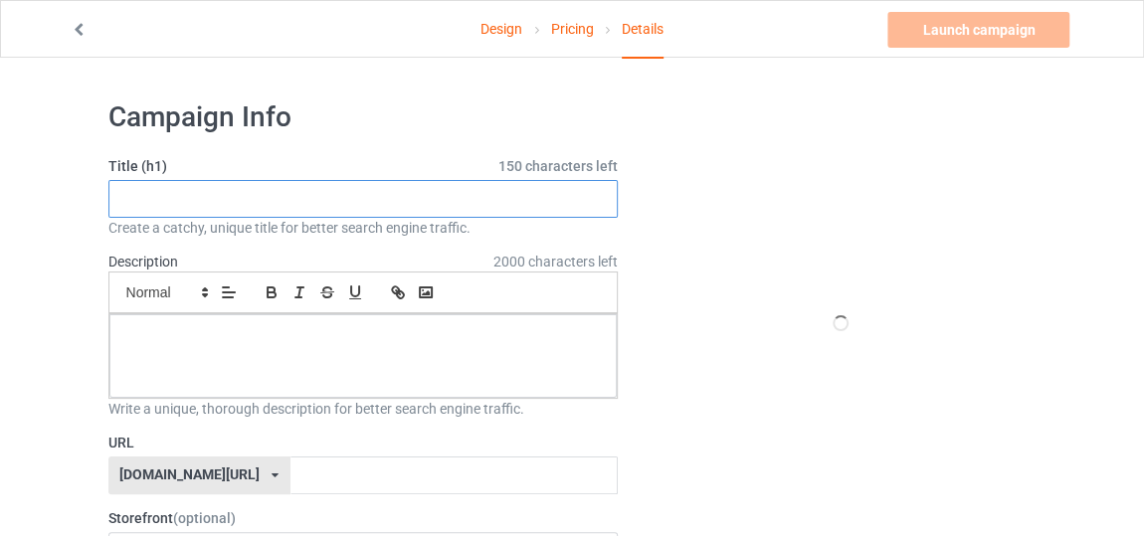
click at [472, 194] on input "text" at bounding box center [363, 199] width 510 height 38
paste input "Don't Care"
type input "new style Don't Care"
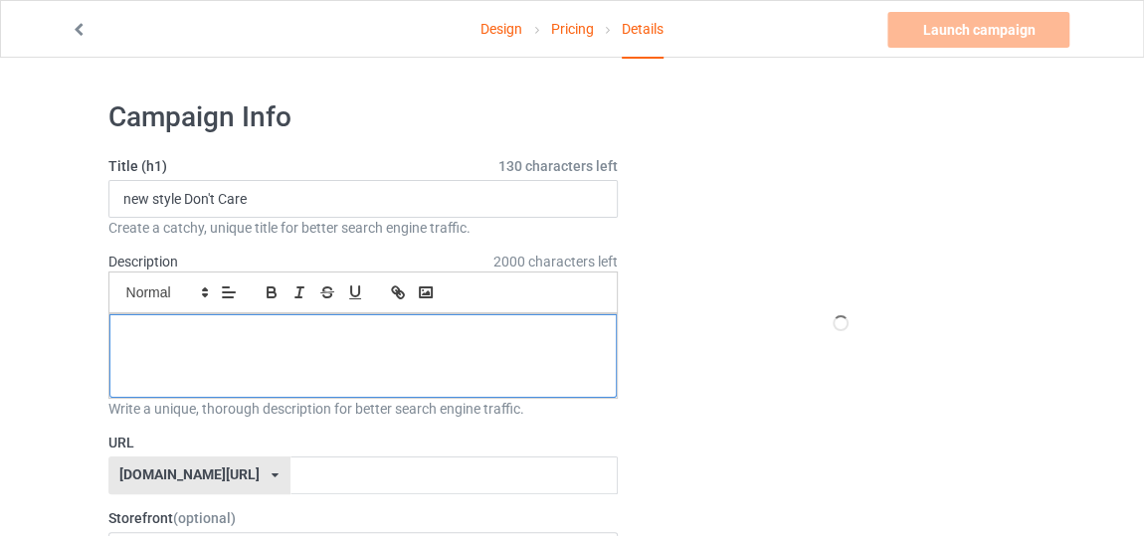
click at [439, 323] on div at bounding box center [363, 356] width 508 height 84
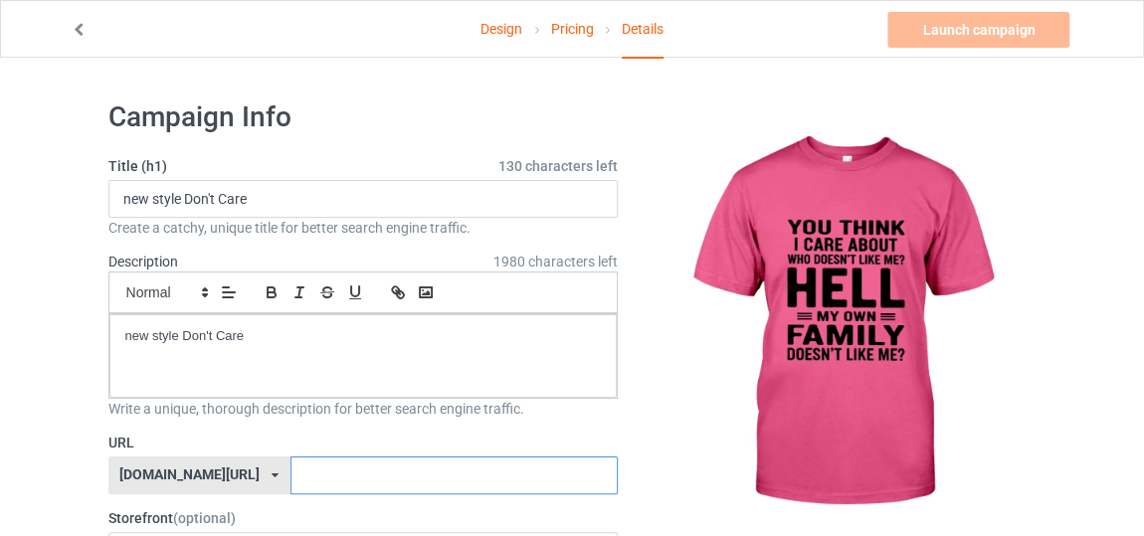
click at [361, 478] on input "text" at bounding box center [453, 476] width 327 height 38
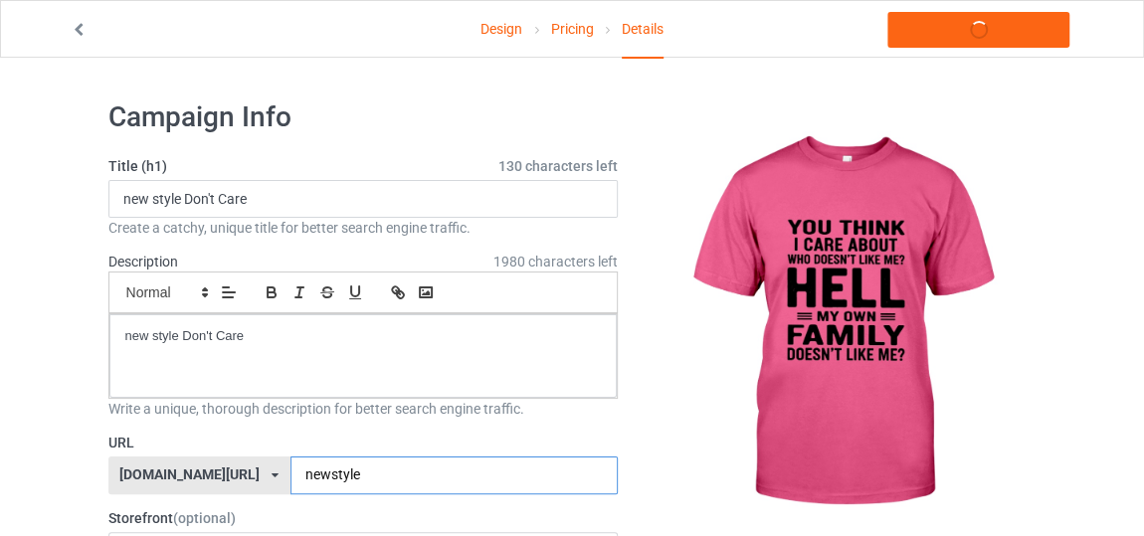
paste input "Don't Care"
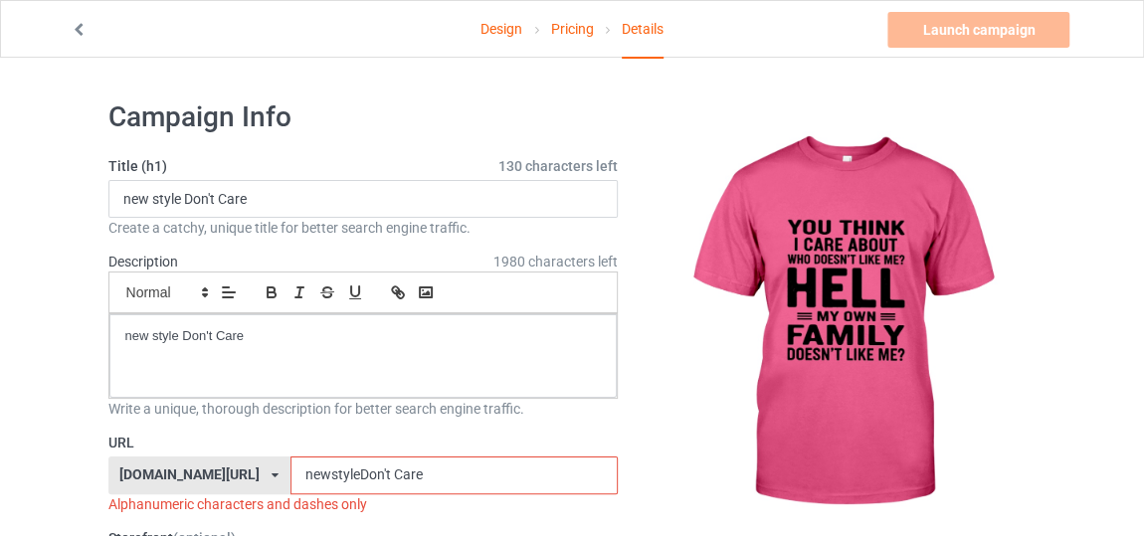
click at [335, 473] on input "newstyleDon't Care" at bounding box center [453, 476] width 327 height 38
click at [328, 467] on input "newstyleDon'tCare" at bounding box center [453, 476] width 327 height 38
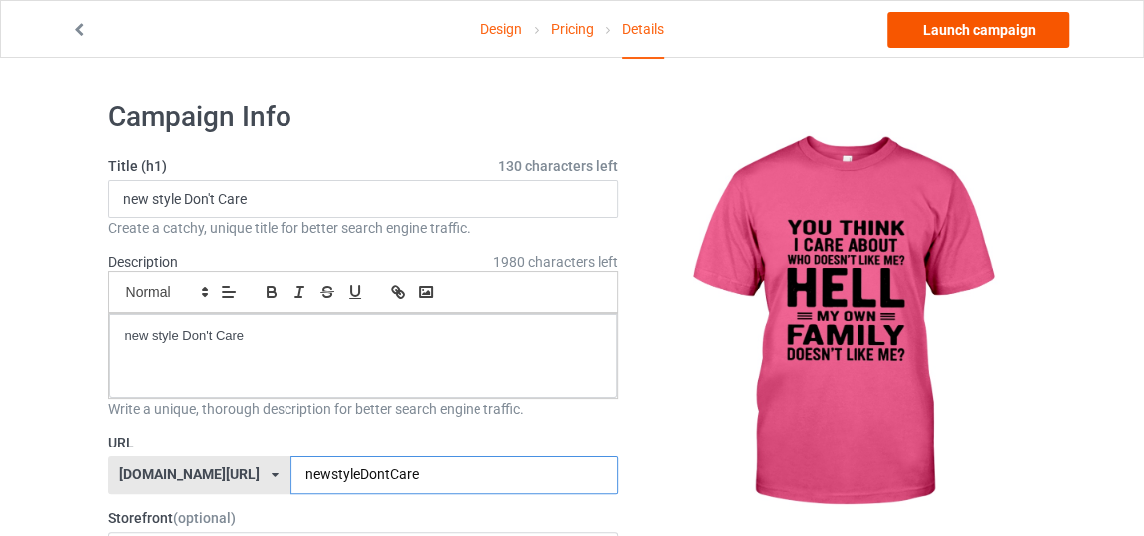
type input "newstyleDontCare"
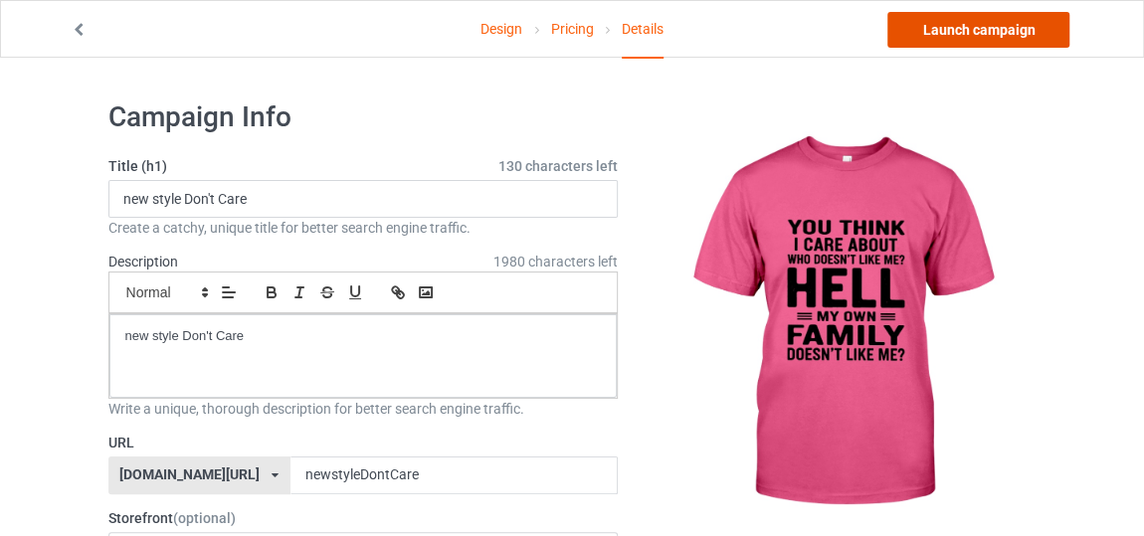
click at [917, 27] on link "Launch campaign" at bounding box center [978, 30] width 182 height 36
